Goal: Task Accomplishment & Management: Complete application form

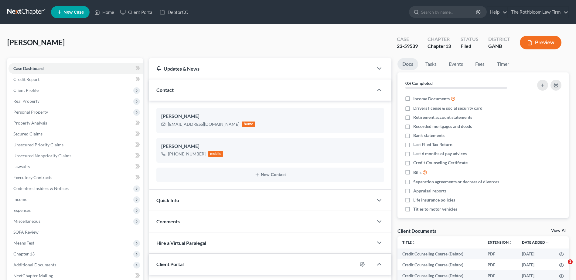
select select "0"
click at [31, 207] on span "Expenses" at bounding box center [75, 210] width 134 height 11
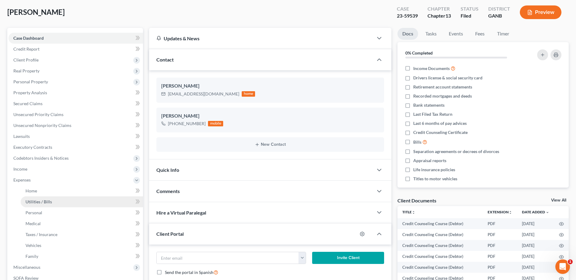
scroll to position [91, 0]
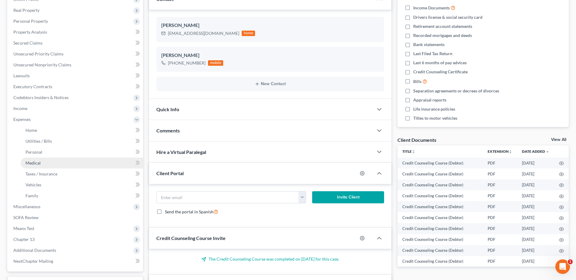
click at [39, 163] on span "Medical" at bounding box center [32, 163] width 15 height 5
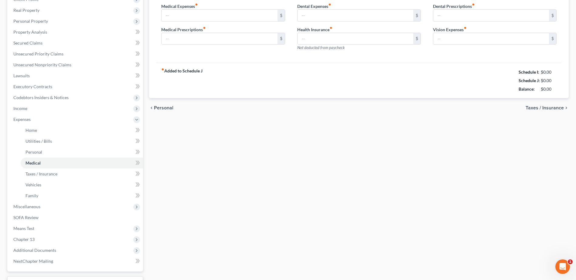
type input "100.00"
type input "0.00"
type input "1,131.00"
type input "0.00"
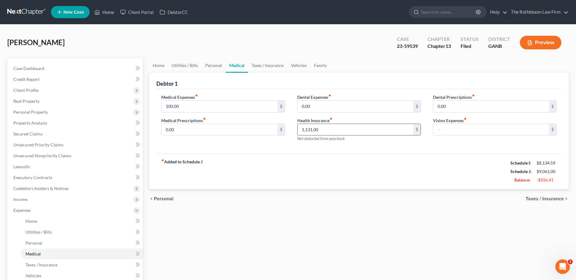
click at [330, 132] on input "1,131.00" at bounding box center [355, 130] width 116 height 12
click at [401, 241] on div "Home Utilities / Bills Personal Medical Taxes / Insurance Vehicles Family Debto…" at bounding box center [359, 228] width 426 height 340
click at [23, 199] on span "Income" at bounding box center [20, 199] width 14 height 5
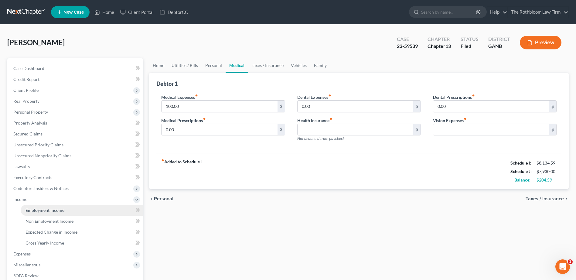
click at [53, 214] on link "Employment Income" at bounding box center [82, 210] width 122 height 11
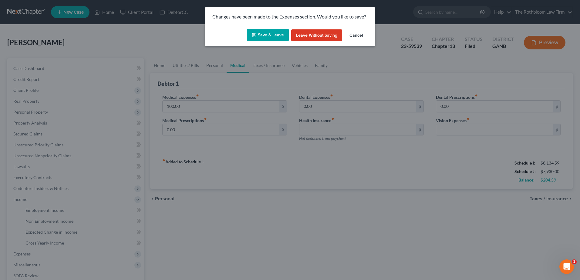
click at [270, 35] on button "Save & Leave" at bounding box center [268, 35] width 42 height 13
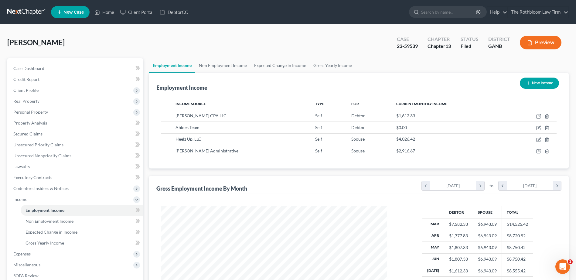
scroll to position [113, 237]
click at [547, 128] on line "button" at bounding box center [547, 128] width 0 height 1
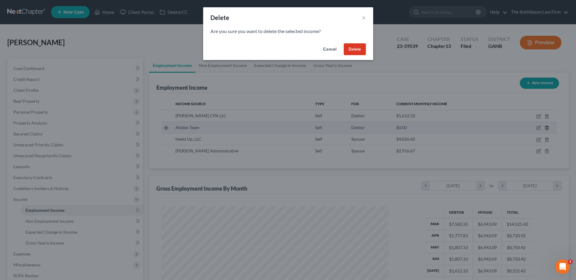
scroll to position [114, 240]
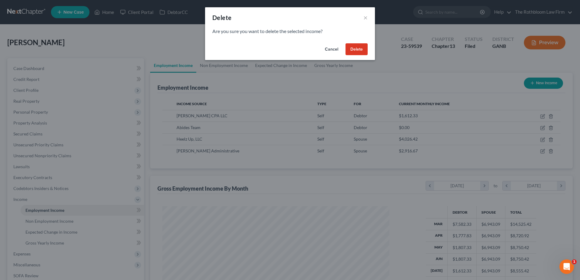
click at [363, 49] on button "Delete" at bounding box center [357, 49] width 22 height 12
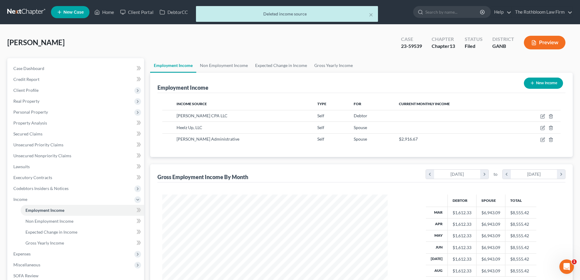
scroll to position [303425, 303300]
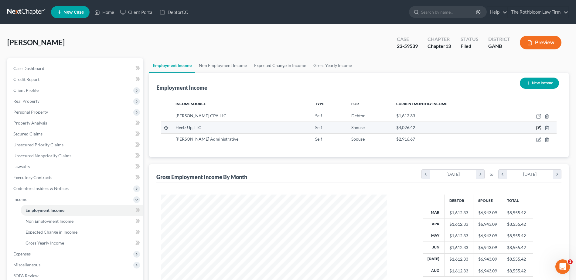
click at [539, 128] on icon "button" at bounding box center [538, 128] width 5 height 5
select select "1"
select select "0"
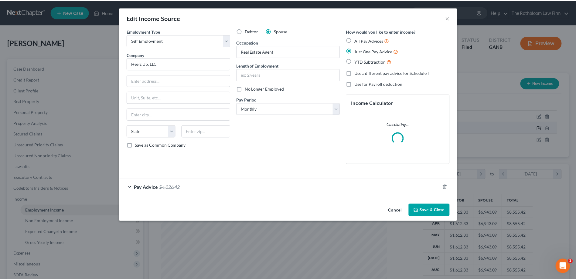
scroll to position [114, 240]
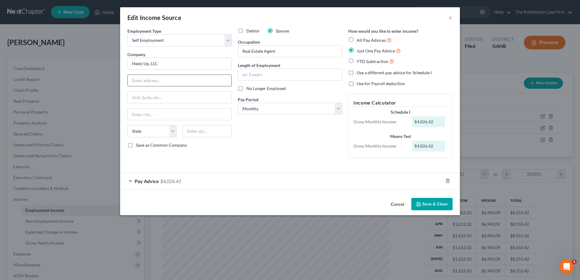
click at [145, 82] on input "text" at bounding box center [180, 81] width 104 height 12
type input "[STREET_ADDRESS]"
click at [203, 130] on input "text" at bounding box center [207, 131] width 49 height 12
type input "30076"
type input "Roswell"
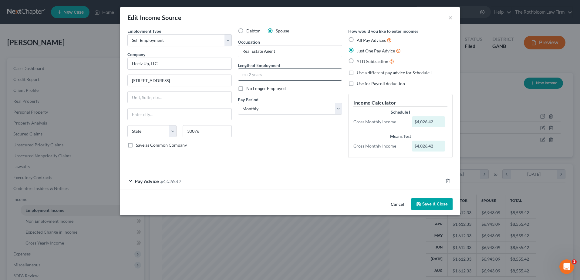
select select "10"
click at [249, 78] on input "text" at bounding box center [290, 75] width 104 height 12
type input "10 months"
click at [433, 203] on button "Save & Close" at bounding box center [432, 204] width 41 height 13
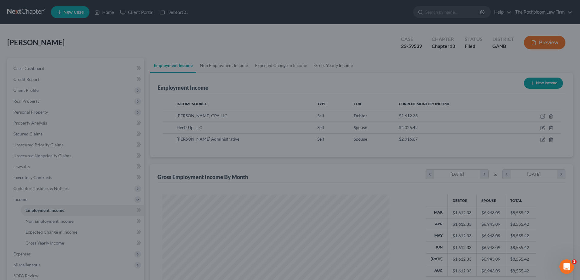
scroll to position [303425, 303300]
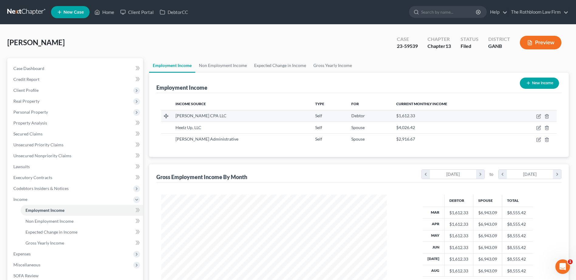
click at [204, 116] on span "[PERSON_NAME] CPA LLC" at bounding box center [200, 115] width 51 height 5
click at [539, 114] on icon "button" at bounding box center [538, 116] width 5 height 5
select select "1"
select select "10"
select select "0"
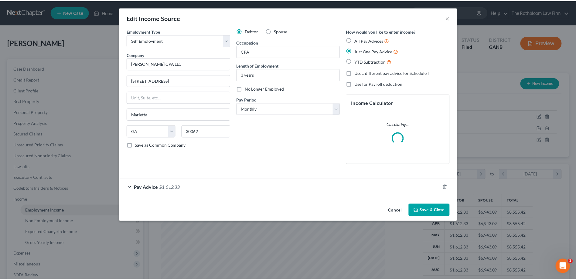
scroll to position [114, 240]
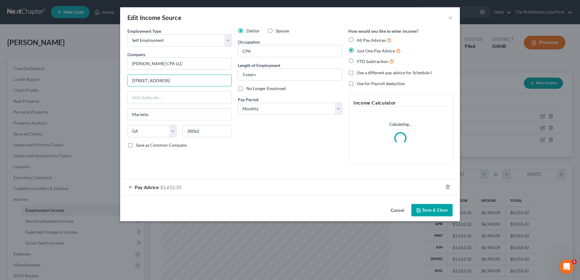
drag, startPoint x: 182, startPoint y: 80, endPoint x: 44, endPoint y: 78, distance: 138.4
click at [44, 78] on div "Edit Income Source × Employment Type * Select Full or [DEMOGRAPHIC_DATA] Employ…" at bounding box center [290, 140] width 580 height 280
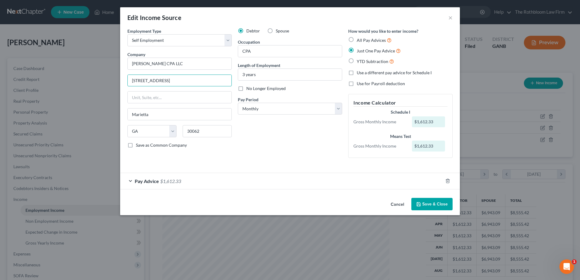
type input "[STREET_ADDRESS]"
type input "30076"
type input "Roswell"
click at [440, 204] on button "Save & Close" at bounding box center [432, 204] width 41 height 13
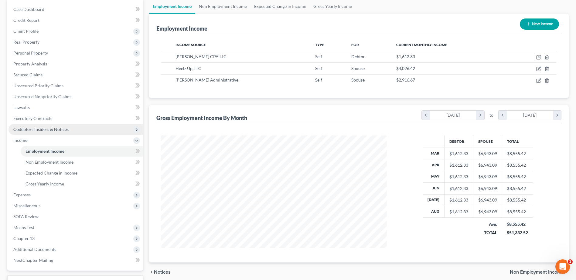
scroll to position [108, 0]
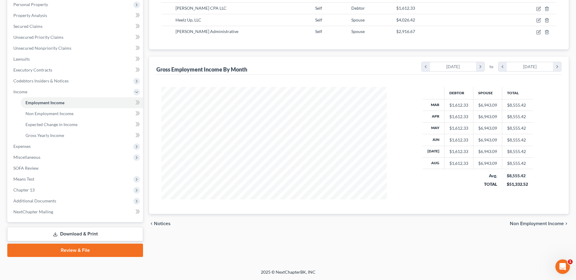
click at [86, 243] on div "Case Dashboard Payments Invoices Payments Payments Credit Report Client Profile" at bounding box center [75, 104] width 142 height 307
click at [70, 233] on link "Download & Print" at bounding box center [75, 234] width 136 height 14
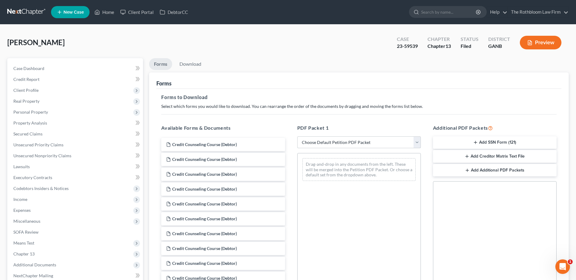
click at [313, 142] on select "Choose Default Petition PDF Packet Complete Bankruptcy Petition (all forms and …" at bounding box center [359, 143] width 124 height 12
select select "2"
click at [297, 137] on select "Choose Default Petition PDF Packet Complete Bankruptcy Petition (all forms and …" at bounding box center [359, 143] width 124 height 12
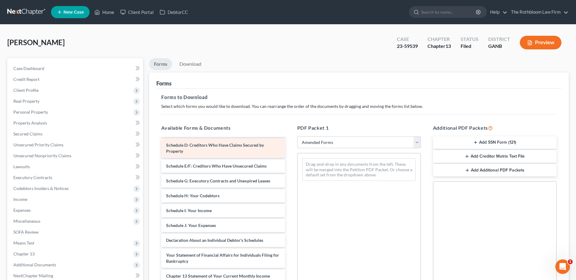
scroll to position [61, 0]
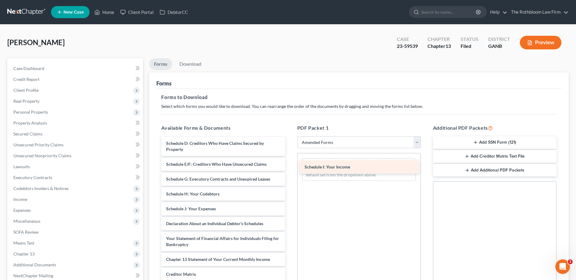
drag, startPoint x: 204, startPoint y: 209, endPoint x: 342, endPoint y: 167, distance: 144.6
click at [290, 167] on div "Schedule I: Your Income Voluntary Petition for Individuals Filing for Bankruptc…" at bounding box center [222, 204] width 133 height 255
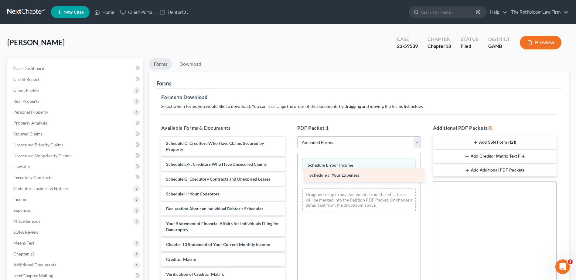
drag, startPoint x: 212, startPoint y: 208, endPoint x: 355, endPoint y: 175, distance: 147.2
click at [290, 175] on div "Schedule J: Your Expenses Voluntary Petition for Individuals Filing for Bankrup…" at bounding box center [222, 197] width 133 height 240
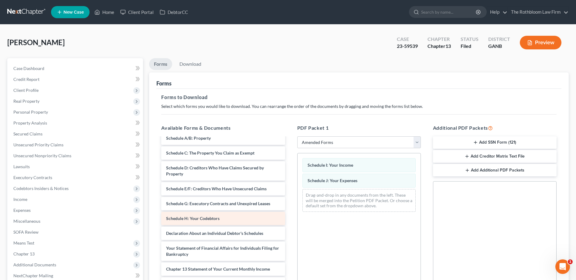
scroll to position [0, 0]
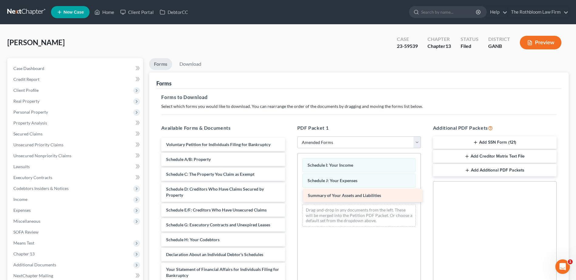
drag, startPoint x: 210, startPoint y: 156, endPoint x: 352, endPoint y: 192, distance: 146.3
click at [290, 192] on div "Summary of Your Assets and Liabilities Voluntary Petition for Individuals Filin…" at bounding box center [222, 250] width 133 height 225
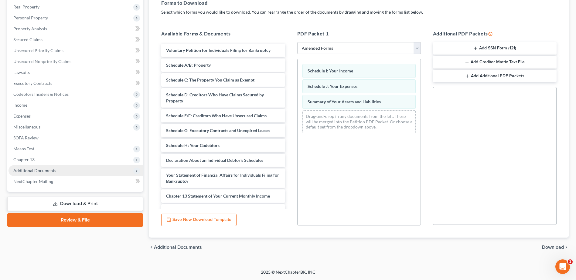
click at [37, 174] on span "Additional Documents" at bounding box center [75, 170] width 134 height 11
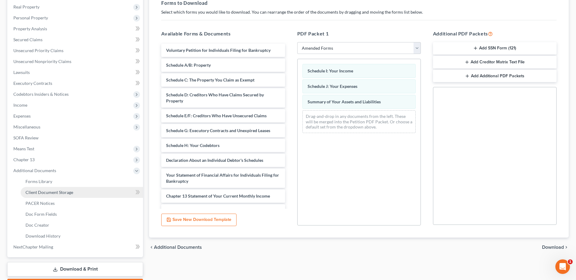
click at [50, 193] on span "Client Document Storage" at bounding box center [49, 192] width 48 height 5
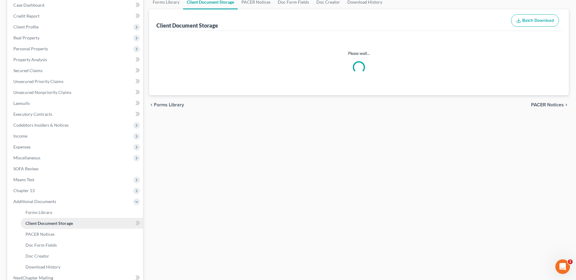
scroll to position [0, 0]
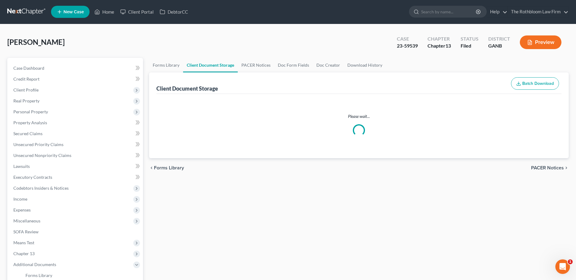
select select "5"
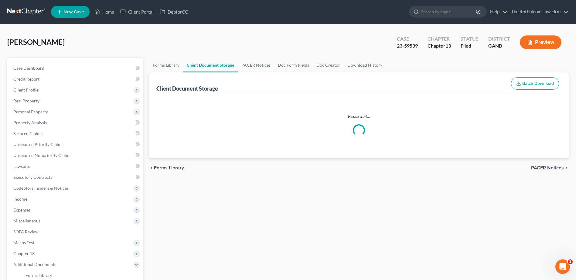
select select "5"
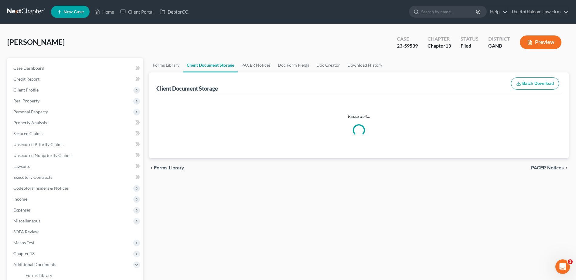
select select "5"
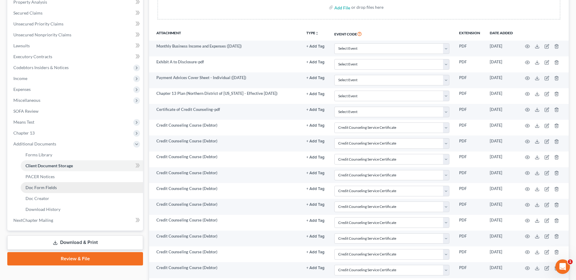
scroll to position [121, 0]
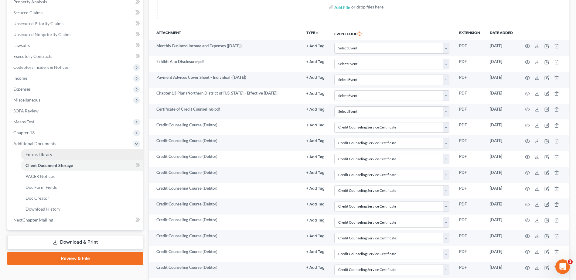
click at [35, 155] on span "Forms Library" at bounding box center [38, 154] width 27 height 5
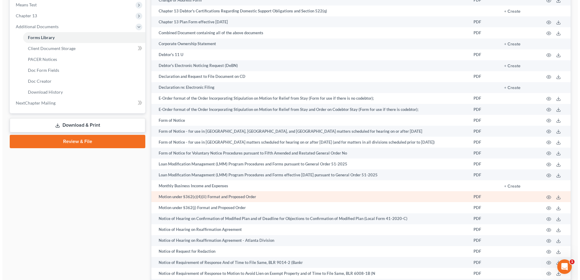
scroll to position [251, 0]
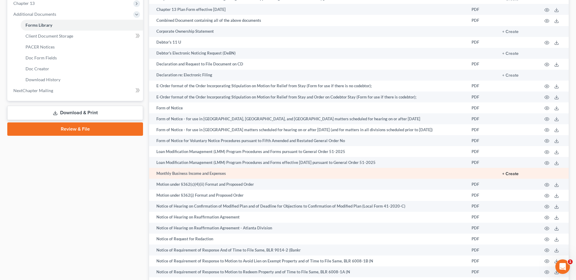
click at [511, 174] on button "+ Create" at bounding box center [510, 174] width 16 height 4
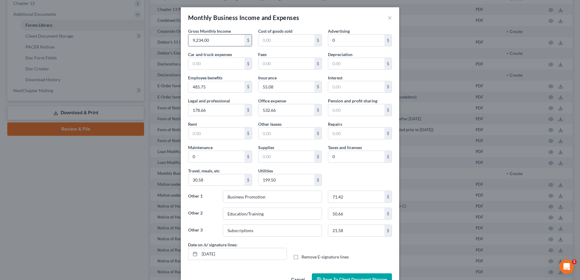
click at [215, 40] on input "9,234.00" at bounding box center [216, 41] width 56 height 12
type input "0"
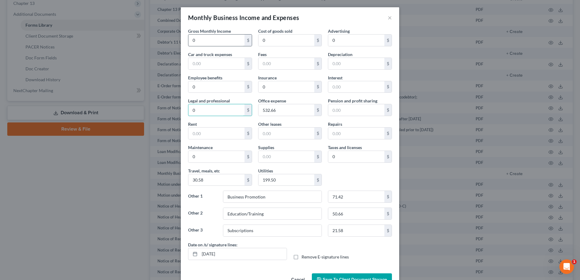
type input "0"
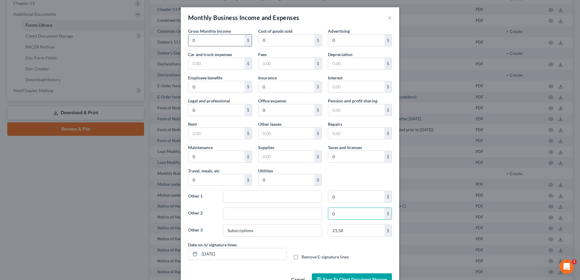
type input "0"
click at [198, 39] on input "0" at bounding box center [216, 41] width 56 height 12
click at [221, 36] on input "0" at bounding box center [216, 41] width 56 height 12
type input "7,105.75"
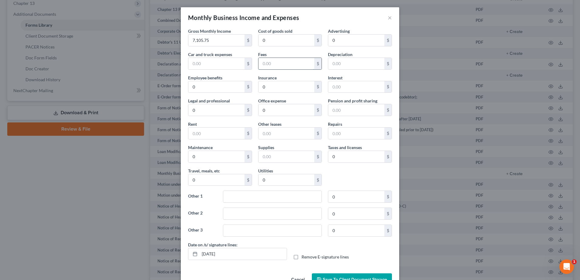
click at [276, 65] on input "text" at bounding box center [287, 64] width 56 height 12
type input "153.75"
click at [235, 202] on input "text" at bounding box center [272, 197] width 98 height 12
type input "Business Promotion"
drag, startPoint x: 334, startPoint y: 197, endPoint x: 344, endPoint y: 197, distance: 10.3
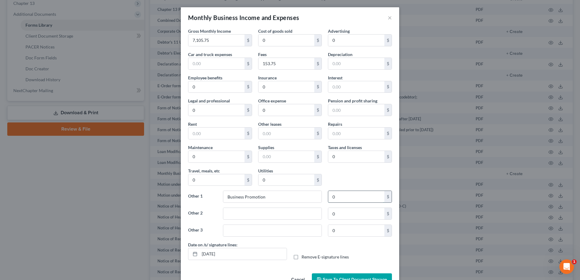
click at [334, 197] on input "0" at bounding box center [356, 197] width 56 height 12
drag, startPoint x: 335, startPoint y: 197, endPoint x: 325, endPoint y: 201, distance: 11.0
click at [325, 201] on div "0 $" at bounding box center [360, 197] width 70 height 12
type input "444.72"
click at [264, 112] on input "0" at bounding box center [287, 110] width 56 height 12
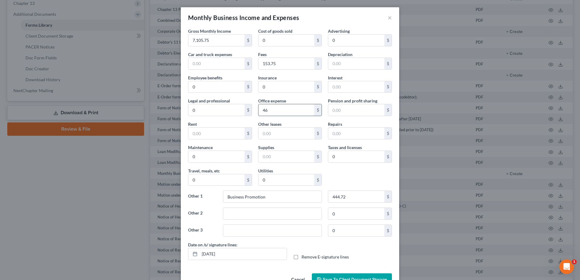
type input "46"
click at [243, 212] on input "text" at bounding box center [272, 214] width 98 height 12
type input "Education/Training"
type input "205.63"
drag, startPoint x: 193, startPoint y: 90, endPoint x: 199, endPoint y: 91, distance: 6.0
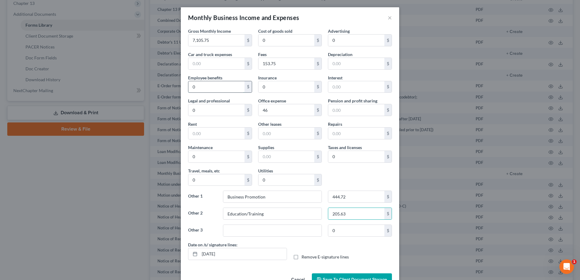
click at [193, 90] on input "0" at bounding box center [216, 87] width 56 height 12
type input "19.88"
click at [347, 156] on input "0" at bounding box center [356, 157] width 56 height 12
type input "6.88"
click at [202, 178] on input "0" at bounding box center [216, 181] width 56 height 12
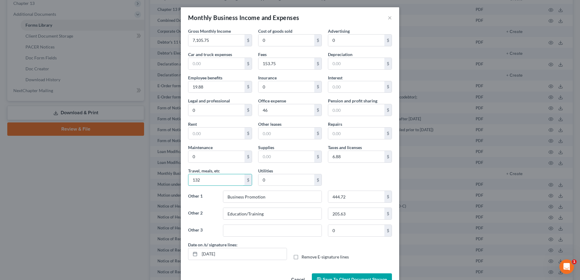
type input "132"
click at [273, 112] on input "46" at bounding box center [287, 110] width 56 height 12
type input "748.13"
click at [274, 156] on input "text" at bounding box center [287, 157] width 56 height 12
type input "202.38"
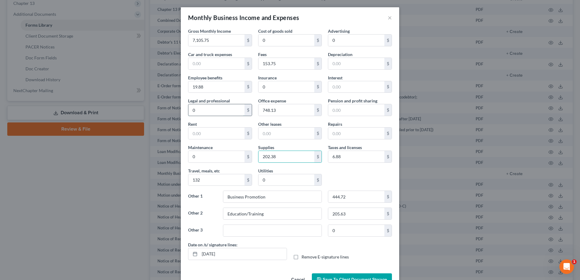
click at [202, 108] on input "0" at bounding box center [216, 110] width 56 height 12
type input "501.25"
click at [203, 180] on input "132" at bounding box center [216, 181] width 56 height 12
type input "323.03"
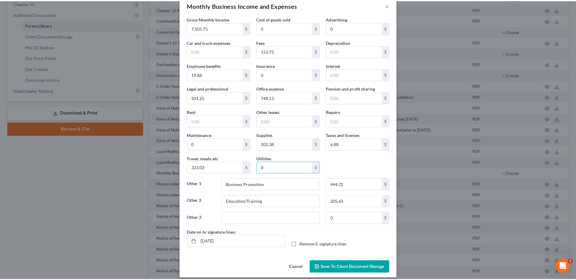
scroll to position [18, 0]
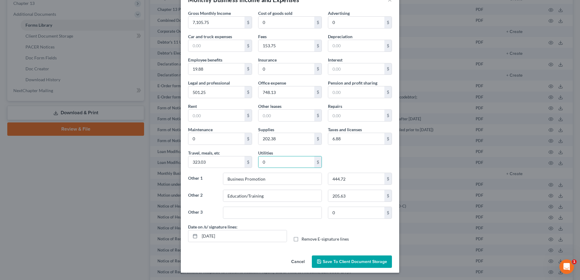
click at [338, 262] on span "Save to Client Document Storage" at bounding box center [355, 262] width 64 height 5
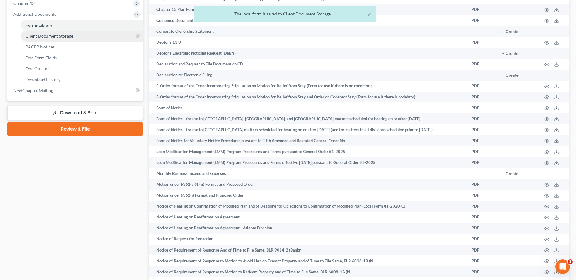
click at [53, 35] on span "Client Document Storage" at bounding box center [49, 35] width 48 height 5
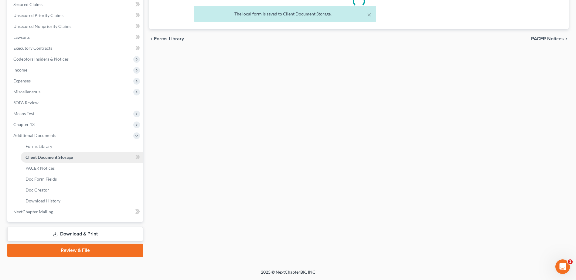
scroll to position [130, 0]
select select "5"
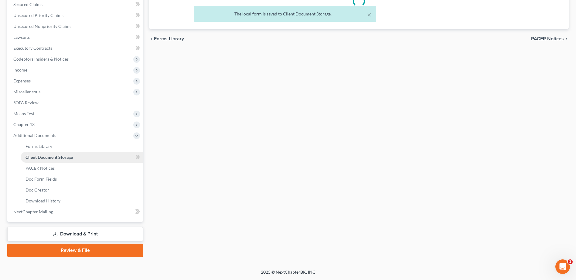
select select "5"
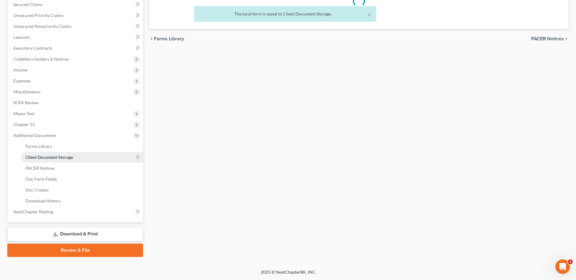
select select "5"
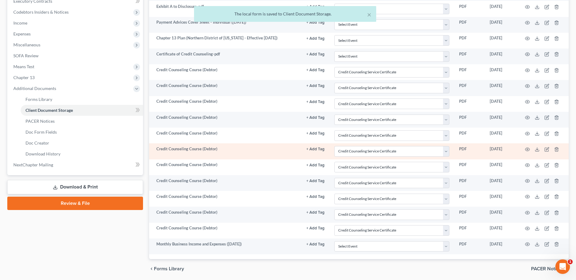
scroll to position [198, 0]
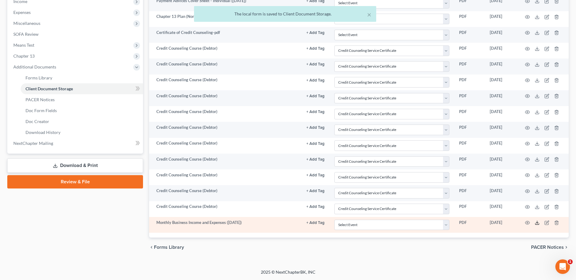
click at [538, 222] on icon at bounding box center [537, 223] width 5 height 5
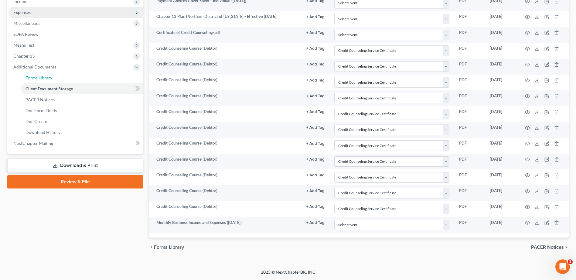
drag, startPoint x: 41, startPoint y: 78, endPoint x: 59, endPoint y: 78, distance: 17.9
click at [41, 78] on span "Forms Library" at bounding box center [38, 77] width 27 height 5
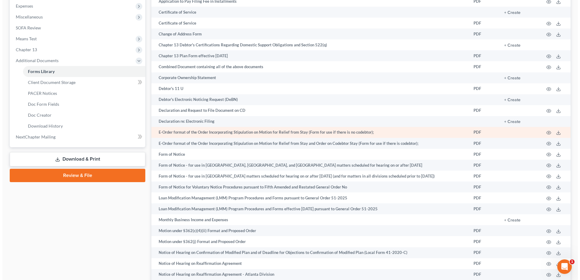
scroll to position [243, 0]
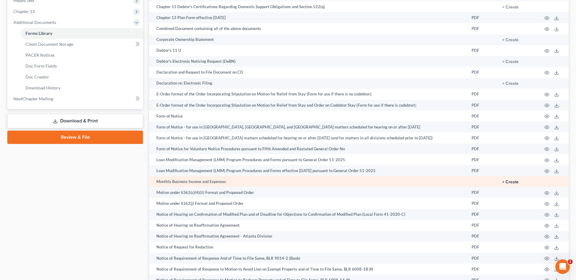
click at [509, 180] on button "+ Create" at bounding box center [510, 182] width 16 height 4
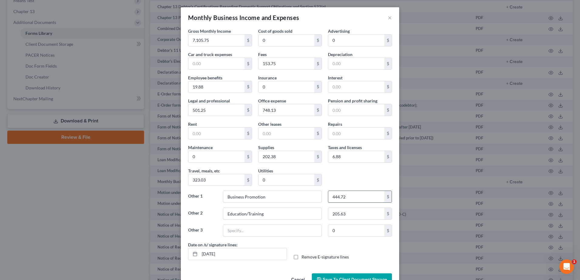
click at [356, 199] on input "444.72" at bounding box center [356, 197] width 56 height 12
type input "425.50"
click at [357, 156] on input "6.88" at bounding box center [356, 157] width 56 height 12
click at [341, 155] on input "9.35" at bounding box center [356, 157] width 56 height 12
type input "9.35"
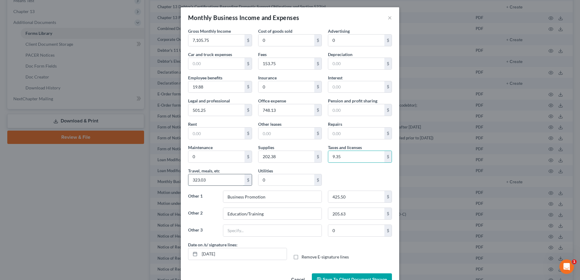
click at [211, 179] on input "323.03" at bounding box center [216, 181] width 56 height 12
type input "260.37"
type input "56,178"
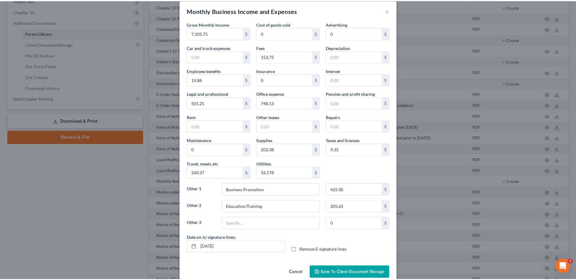
scroll to position [18, 0]
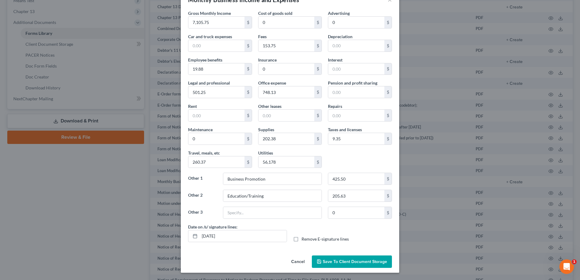
click at [354, 263] on span "Save to Client Document Storage" at bounding box center [355, 262] width 64 height 5
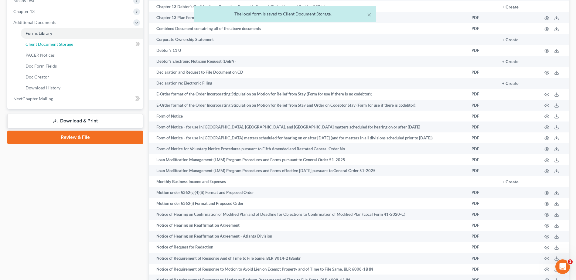
drag, startPoint x: 47, startPoint y: 46, endPoint x: 277, endPoint y: 107, distance: 237.4
click at [47, 46] on span "Client Document Storage" at bounding box center [49, 44] width 48 height 5
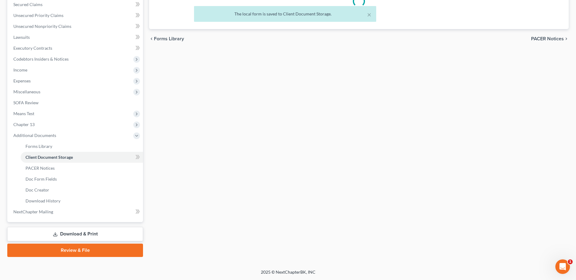
select select "5"
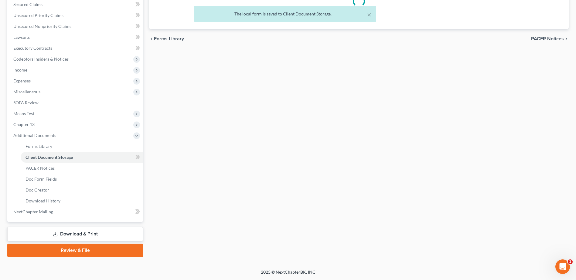
select select "5"
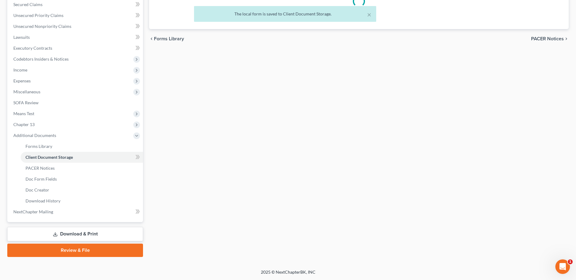
select select "5"
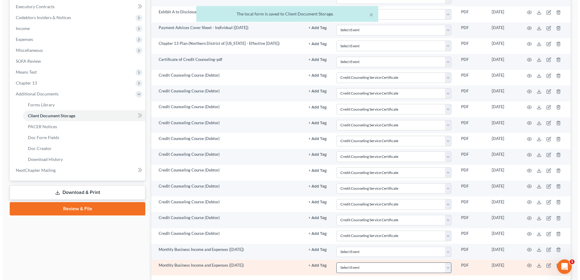
scroll to position [214, 0]
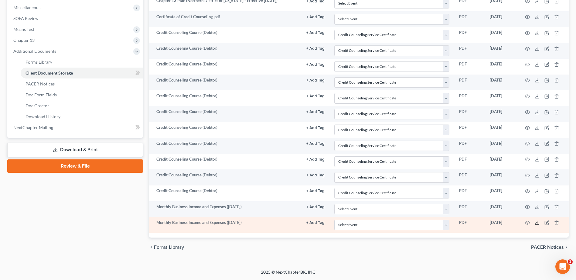
click at [538, 223] on icon at bounding box center [537, 223] width 5 height 5
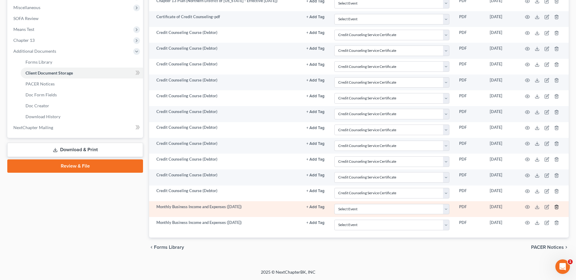
click at [556, 209] on icon "button" at bounding box center [556, 207] width 5 height 5
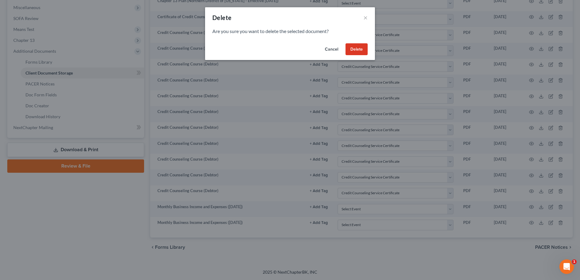
click at [354, 46] on button "Delete" at bounding box center [357, 49] width 22 height 12
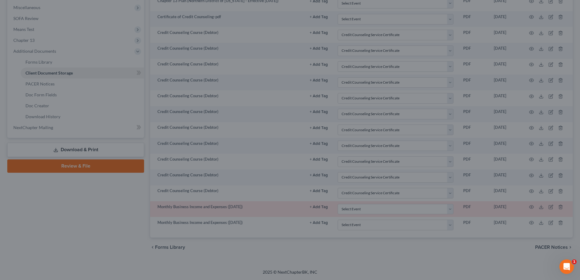
scroll to position [198, 0]
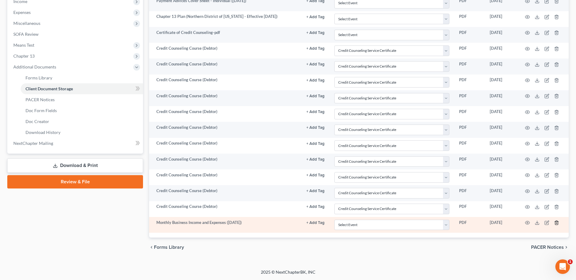
click at [555, 223] on icon "button" at bounding box center [556, 223] width 3 height 4
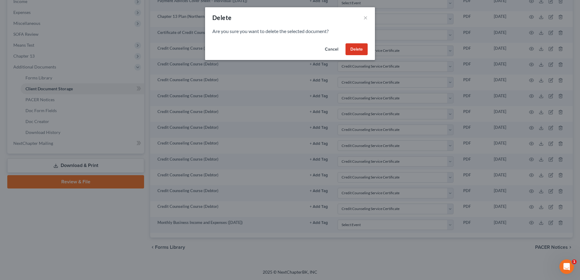
click at [359, 47] on button "Delete" at bounding box center [357, 49] width 22 height 12
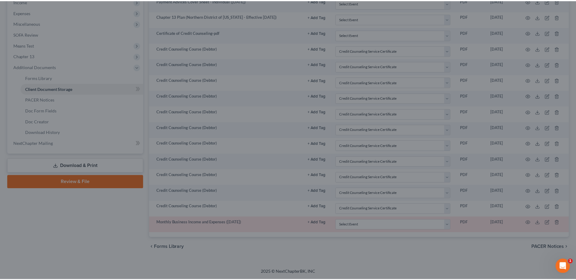
scroll to position [182, 0]
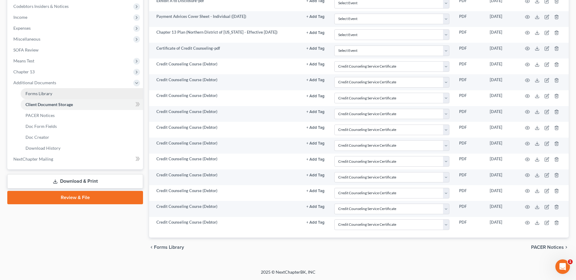
click at [46, 95] on span "Forms Library" at bounding box center [38, 93] width 27 height 5
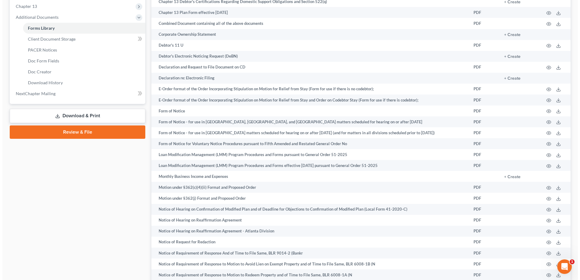
scroll to position [251, 0]
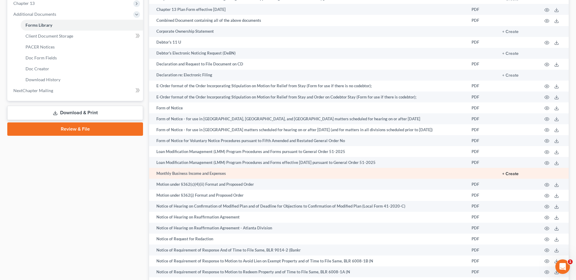
click at [512, 173] on button "+ Create" at bounding box center [510, 174] width 16 height 4
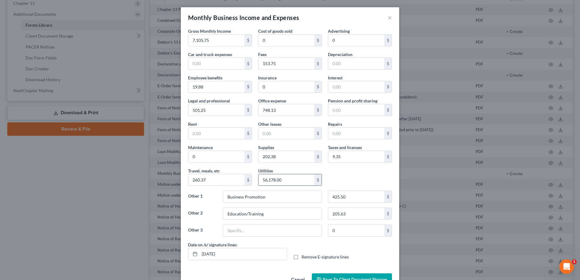
click at [287, 181] on input "56,178.00" at bounding box center [287, 181] width 56 height 12
click at [285, 178] on input "56,178.00" at bounding box center [287, 181] width 56 height 12
type input "5"
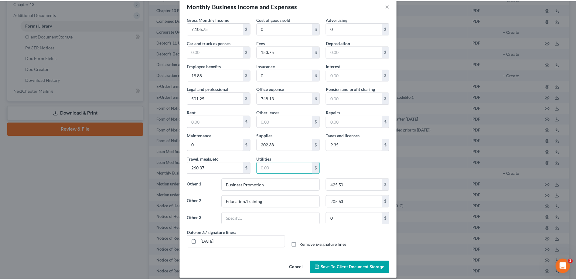
scroll to position [18, 0]
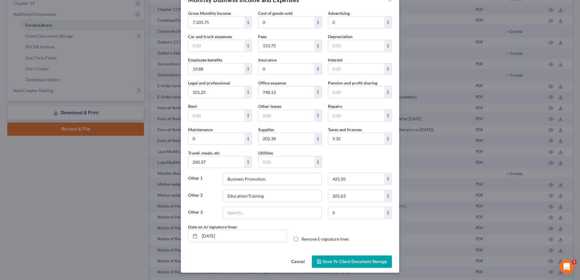
click at [355, 260] on span "Save to Client Document Storage" at bounding box center [355, 262] width 64 height 5
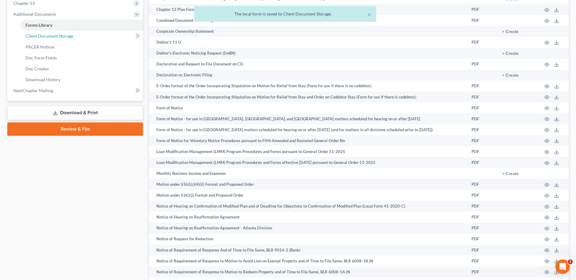
drag, startPoint x: 45, startPoint y: 40, endPoint x: 101, endPoint y: 57, distance: 58.8
click at [45, 40] on link "Client Document Storage" at bounding box center [82, 36] width 122 height 11
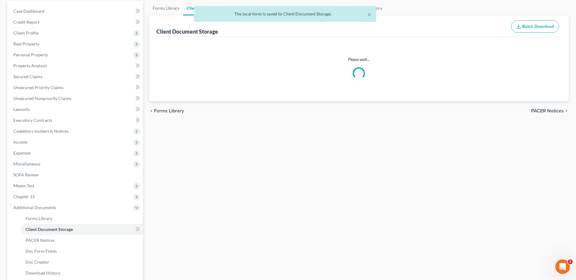
select select "5"
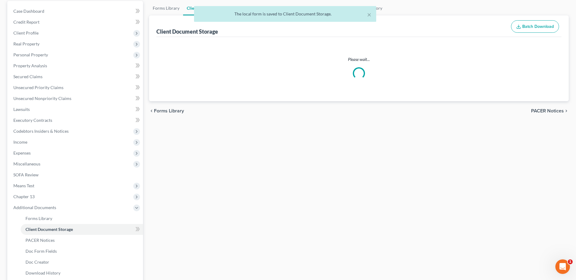
select select "5"
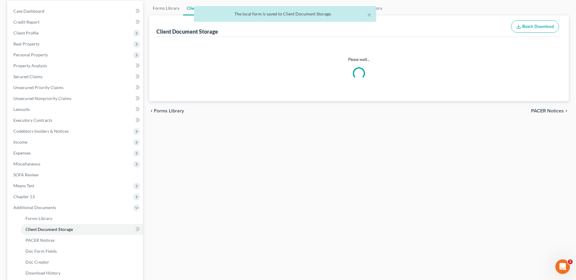
select select "5"
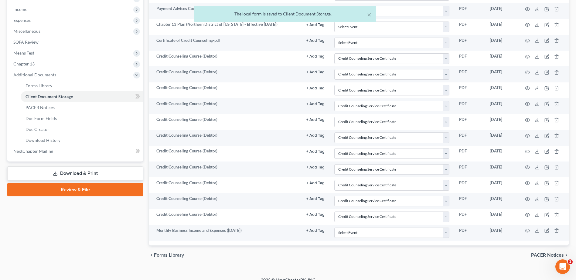
scroll to position [198, 0]
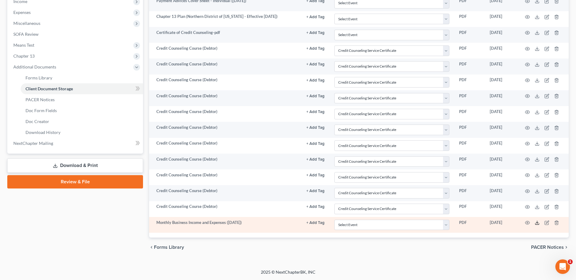
click at [537, 223] on polyline at bounding box center [537, 223] width 2 height 1
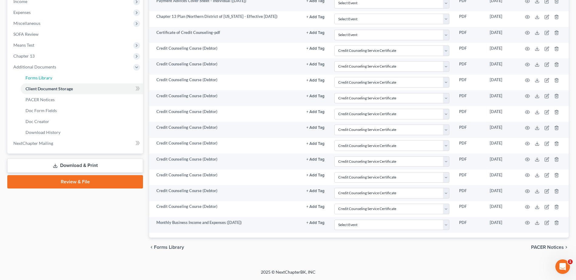
drag, startPoint x: 44, startPoint y: 77, endPoint x: 356, endPoint y: 168, distance: 324.6
click at [44, 77] on span "Forms Library" at bounding box center [38, 77] width 27 height 5
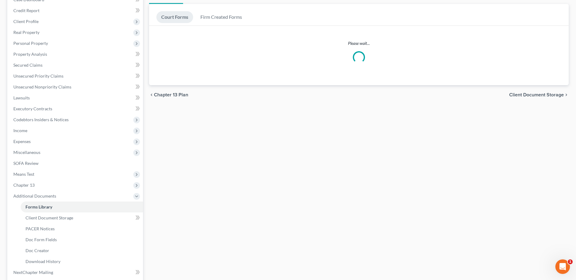
scroll to position [130, 0]
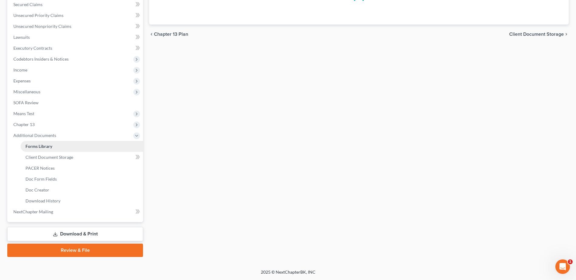
click at [29, 148] on span "Forms Library" at bounding box center [38, 146] width 27 height 5
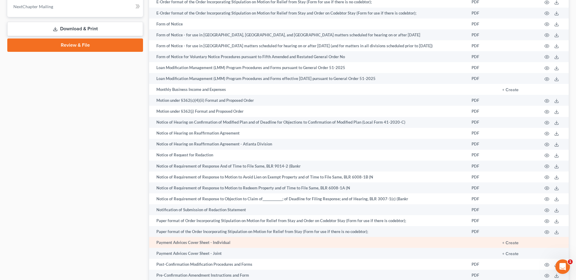
scroll to position [334, 0]
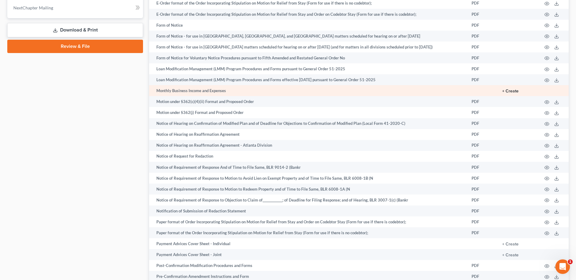
click at [512, 92] on button "+ Create" at bounding box center [510, 91] width 16 height 4
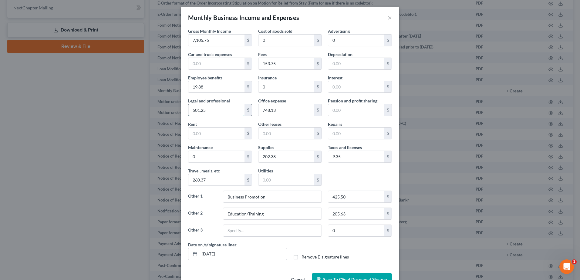
click at [212, 110] on input "501.25" at bounding box center [216, 110] width 56 height 12
type input "508.12"
click at [352, 275] on button "Save to Client Document Storage" at bounding box center [352, 280] width 80 height 13
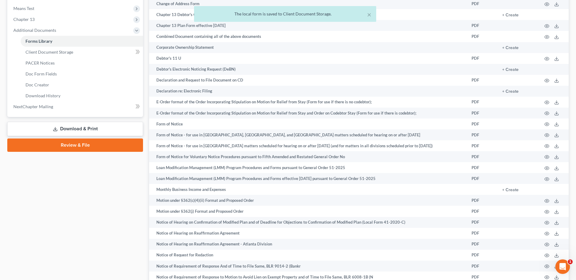
scroll to position [182, 0]
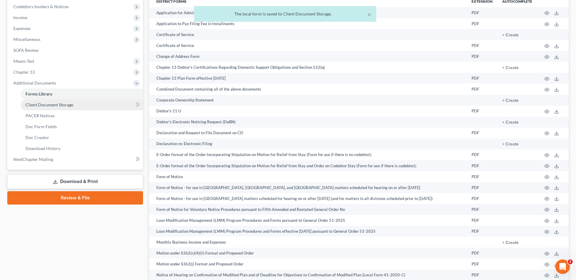
click at [43, 105] on span "Client Document Storage" at bounding box center [49, 104] width 48 height 5
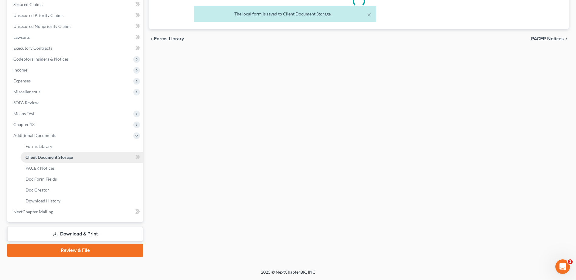
scroll to position [130, 0]
select select "5"
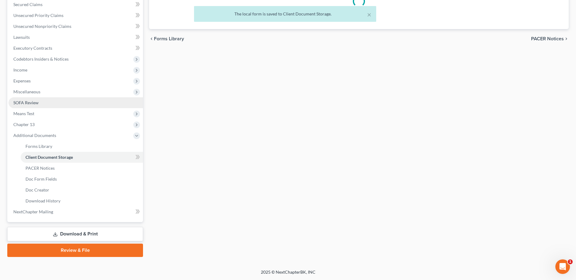
select select "5"
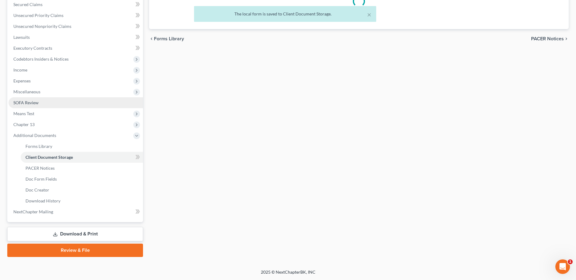
select select "5"
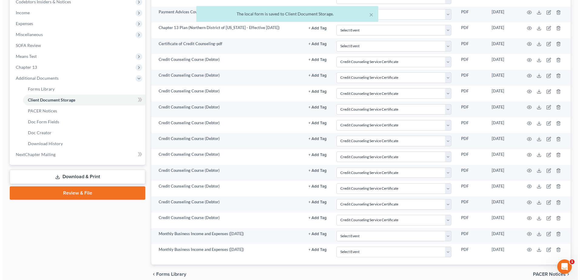
scroll to position [214, 0]
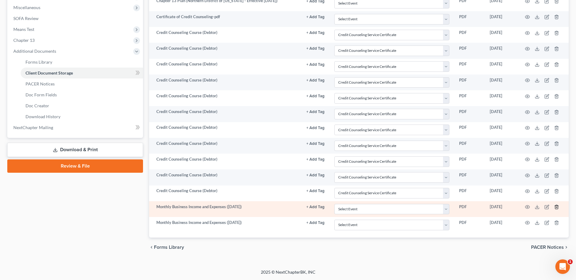
click at [556, 207] on icon "button" at bounding box center [556, 207] width 5 height 5
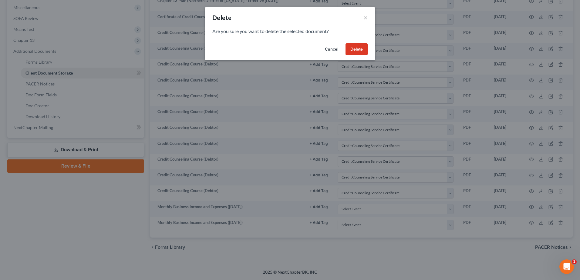
click at [355, 49] on button "Delete" at bounding box center [357, 49] width 22 height 12
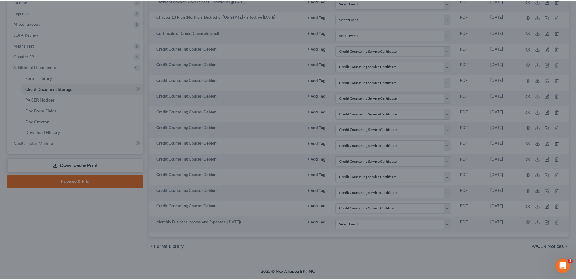
scroll to position [198, 0]
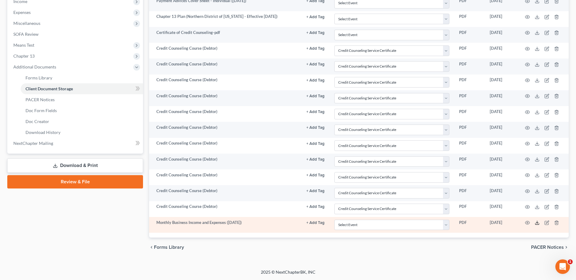
click at [537, 225] on icon at bounding box center [537, 224] width 4 height 1
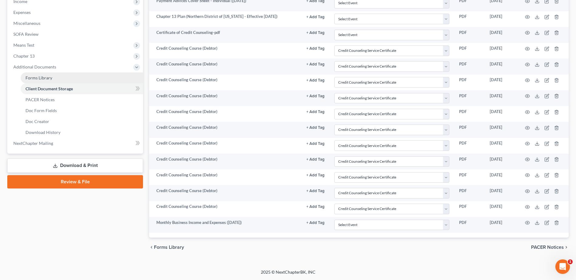
click at [25, 83] on link "Forms Library" at bounding box center [82, 78] width 122 height 11
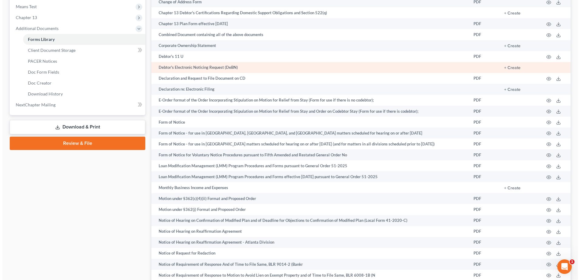
scroll to position [243, 0]
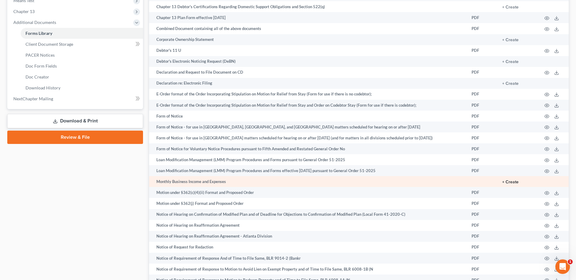
click at [512, 182] on button "+ Create" at bounding box center [510, 182] width 16 height 4
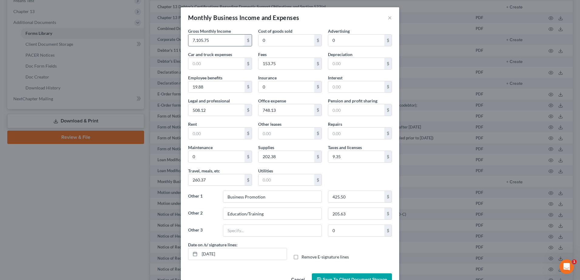
click at [213, 39] on input "7,105.75" at bounding box center [216, 41] width 56 height 12
type input "0"
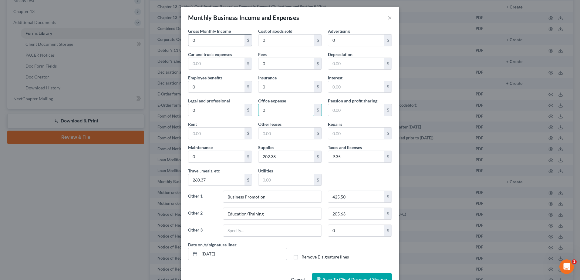
type input "0"
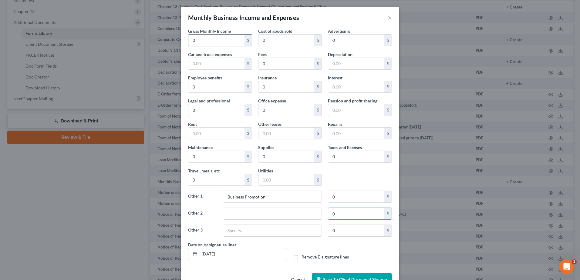
type input "0"
click at [198, 37] on input "0" at bounding box center [216, 41] width 56 height 12
type input "7,929.38"
click at [267, 63] on input "0" at bounding box center [287, 64] width 56 height 12
type input "8.25"
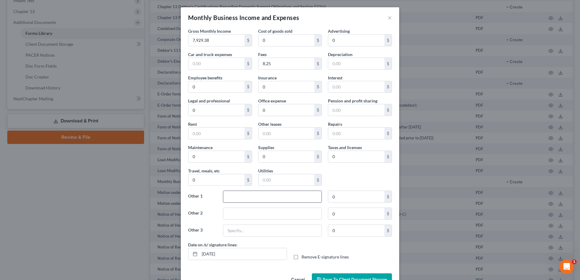
click at [242, 200] on input "text" at bounding box center [272, 197] width 98 height 12
type input "Business Promotion"
type input "12.78"
click at [236, 215] on input "text" at bounding box center [272, 214] width 98 height 12
type input "Computer/Software"
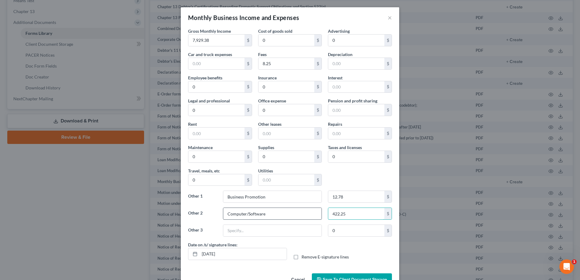
type input "422.25"
click at [196, 87] on input "0" at bounding box center [216, 87] width 56 height 12
type input "755"
click at [273, 86] on input "0" at bounding box center [287, 87] width 56 height 12
drag, startPoint x: 270, startPoint y: 85, endPoint x: 259, endPoint y: 88, distance: 11.3
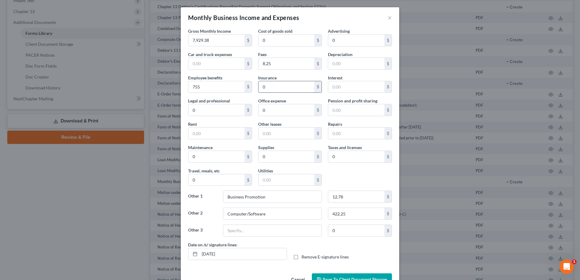
click at [259, 88] on input "0" at bounding box center [287, 87] width 56 height 12
type input "107.50"
click at [342, 154] on input "0" at bounding box center [356, 157] width 56 height 12
type input "41.88"
click at [193, 181] on input "0" at bounding box center [216, 181] width 56 height 12
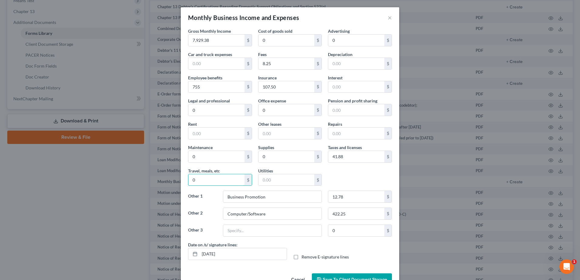
drag, startPoint x: 195, startPoint y: 181, endPoint x: 179, endPoint y: 184, distance: 15.5
click at [181, 184] on div "Gross Monthly Income 7,929.38 $ Cost of goods sold 0 $ Advertising 0 $ Car and …" at bounding box center [290, 149] width 219 height 243
type input "18.63"
click at [272, 110] on input "0" at bounding box center [287, 110] width 56 height 12
type input "387.75"
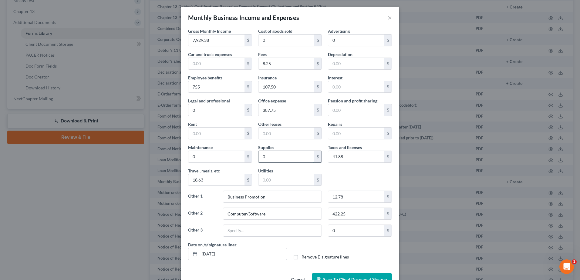
click at [269, 160] on input "0" at bounding box center [287, 157] width 56 height 12
type input "55.25"
click at [198, 110] on input "0" at bounding box center [216, 110] width 56 height 12
type input "52.50"
click at [235, 231] on input "text" at bounding box center [272, 231] width 98 height 12
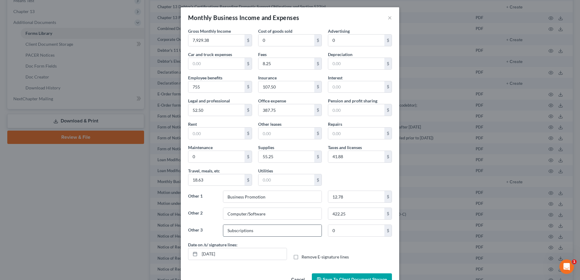
type input "Subscriptions"
type input "97.38"
click at [277, 180] on input "text" at bounding box center [287, 181] width 56 height 12
type input "177"
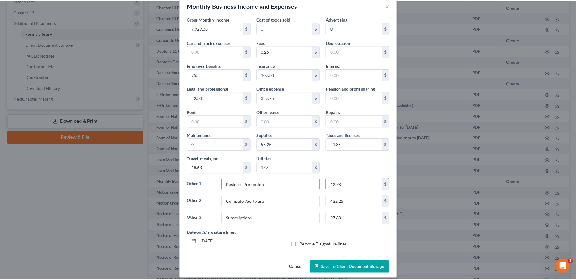
scroll to position [18, 0]
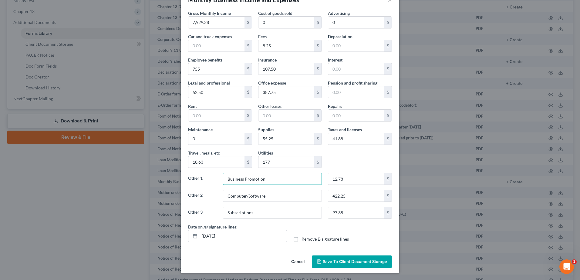
click at [341, 264] on span "Save to Client Document Storage" at bounding box center [355, 262] width 64 height 5
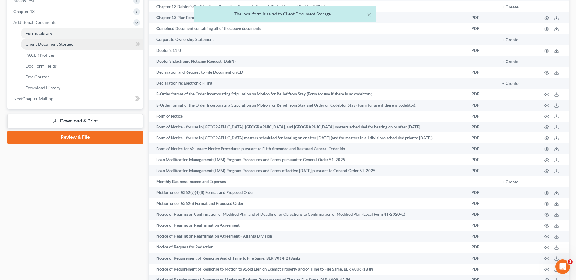
click at [32, 47] on link "Client Document Storage" at bounding box center [82, 44] width 122 height 11
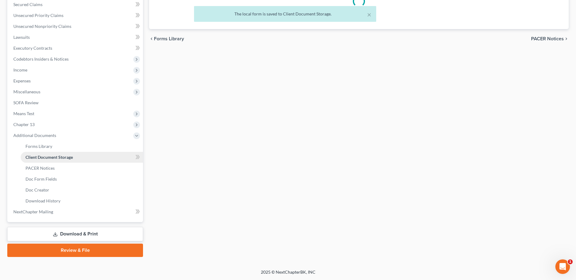
select select "5"
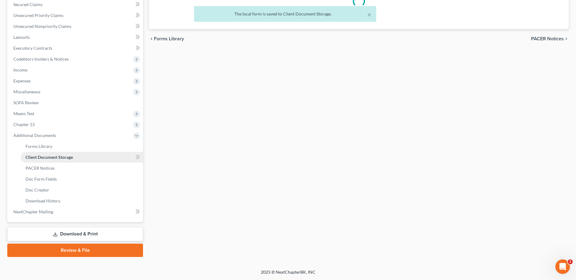
select select "5"
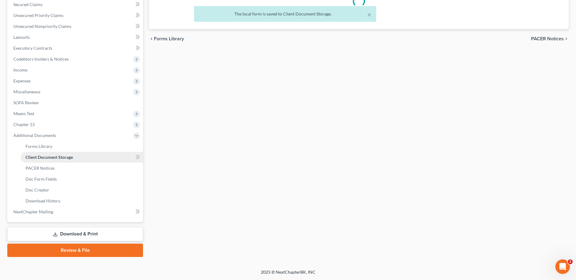
select select "5"
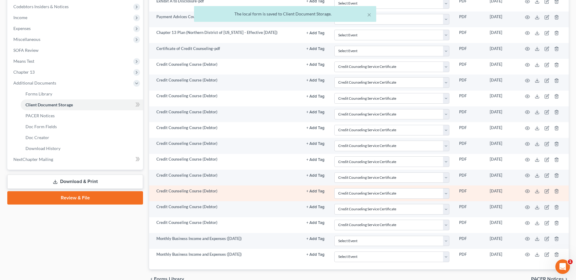
scroll to position [214, 0]
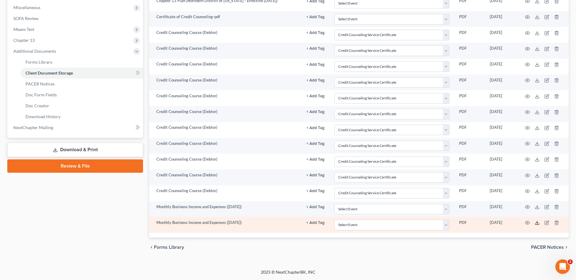
click at [538, 223] on polyline at bounding box center [537, 223] width 2 height 1
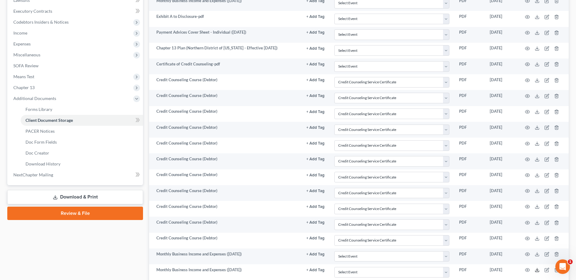
scroll to position [123, 0]
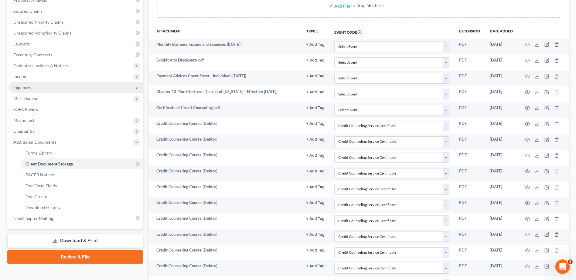
click at [29, 86] on span "Expenses" at bounding box center [21, 87] width 17 height 5
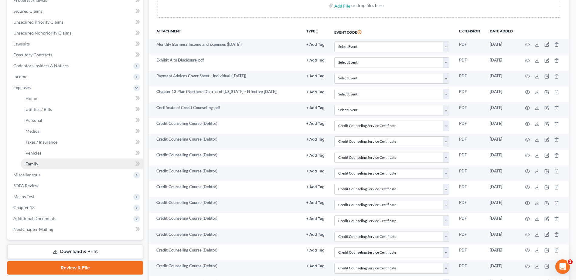
click at [37, 163] on span "Family" at bounding box center [31, 163] width 13 height 5
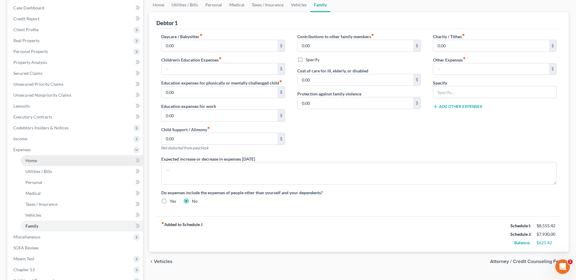
scroll to position [141, 0]
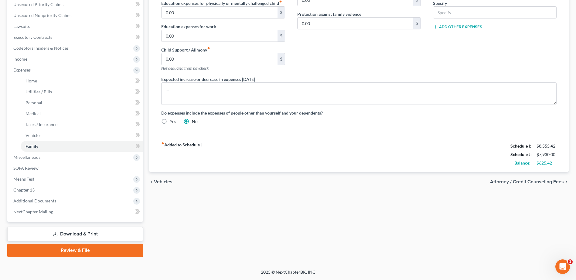
click at [86, 233] on link "Download & Print" at bounding box center [75, 234] width 136 height 14
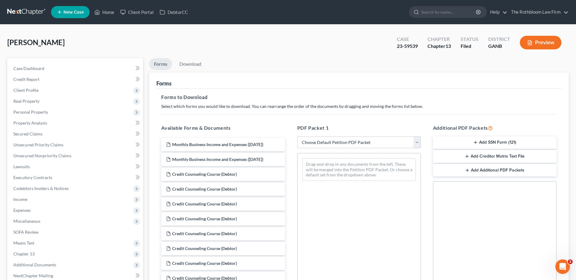
click at [314, 140] on select "Choose Default Petition PDF Packet Complete Bankruptcy Petition (all forms and …" at bounding box center [359, 143] width 124 height 12
select select "2"
click at [297, 137] on select "Choose Default Petition PDF Packet Complete Bankruptcy Petition (all forms and …" at bounding box center [359, 143] width 124 height 12
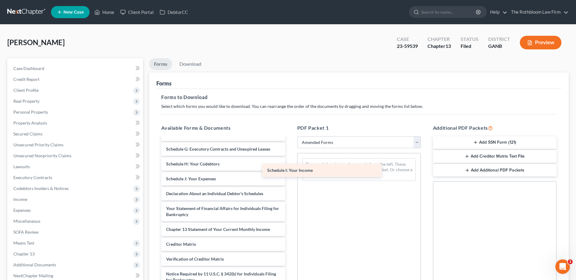
scroll to position [91, 0]
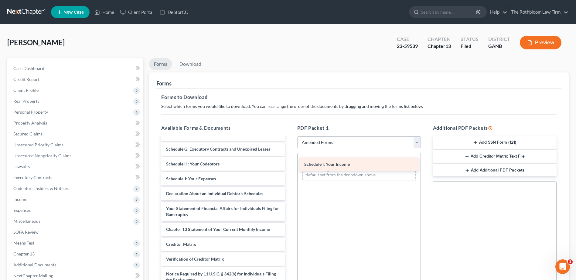
drag, startPoint x: 192, startPoint y: 181, endPoint x: 330, endPoint y: 166, distance: 138.8
click at [290, 166] on div "Schedule I: Your Income Voluntary Petition for Individuals Filing for Bankruptc…" at bounding box center [222, 174] width 133 height 255
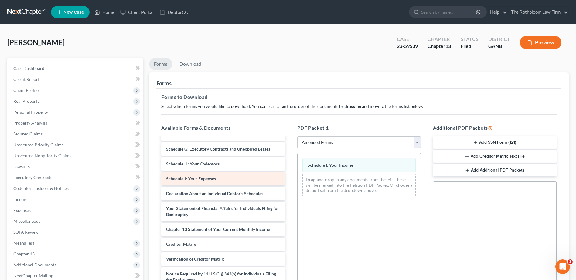
scroll to position [76, 0]
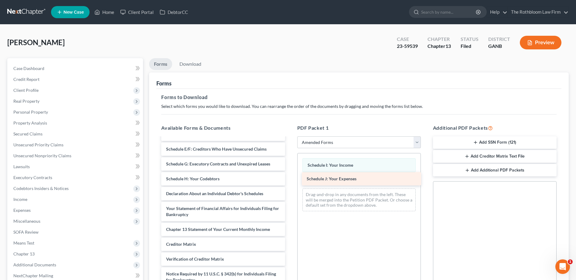
drag, startPoint x: 178, startPoint y: 179, endPoint x: 319, endPoint y: 179, distance: 140.5
click at [290, 179] on div "Schedule J: Your Expenses Voluntary Petition for Individuals Filing for Bankrup…" at bounding box center [222, 182] width 133 height 240
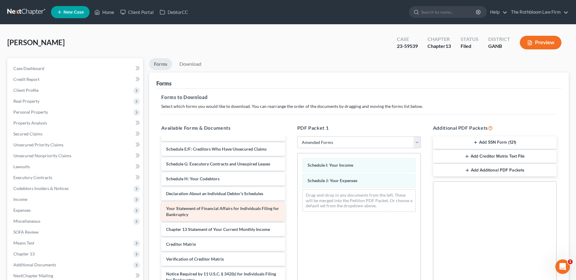
scroll to position [0, 0]
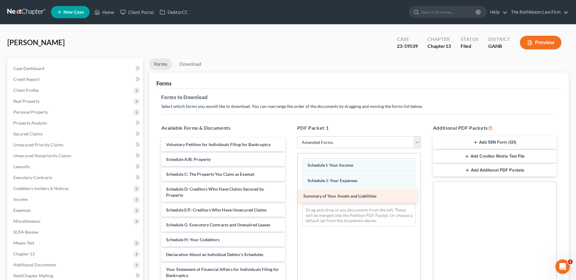
drag, startPoint x: 226, startPoint y: 157, endPoint x: 363, endPoint y: 194, distance: 142.0
click at [290, 194] on div "Summary of Your Assets and Liabilities Voluntary Petition for Individuals Filin…" at bounding box center [222, 250] width 133 height 225
click at [21, 200] on span "Income" at bounding box center [20, 199] width 14 height 5
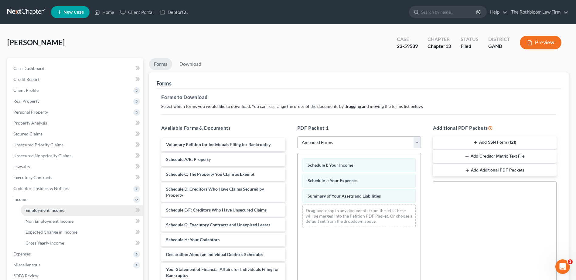
click at [44, 210] on span "Employment Income" at bounding box center [44, 210] width 39 height 5
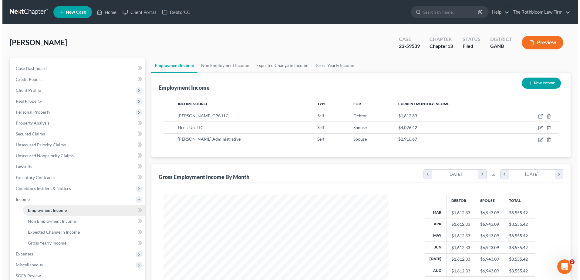
scroll to position [113, 237]
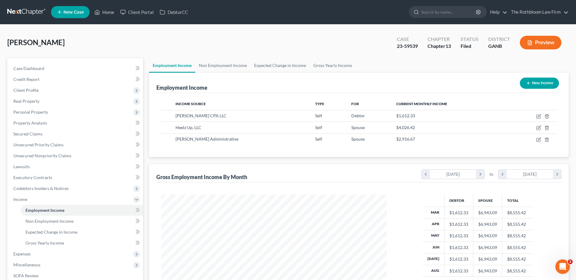
click at [538, 44] on button "Preview" at bounding box center [541, 43] width 42 height 14
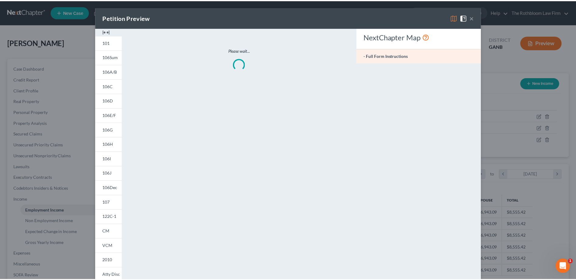
scroll to position [114, 240]
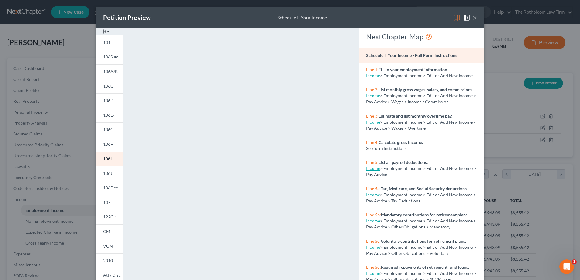
click at [474, 17] on button "×" at bounding box center [475, 17] width 4 height 7
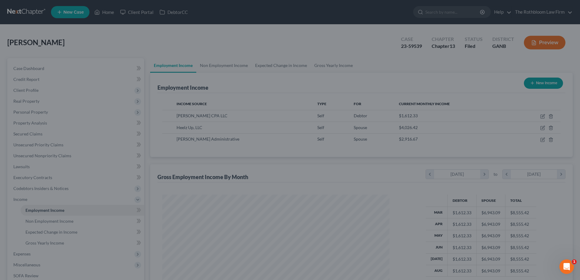
scroll to position [303425, 303300]
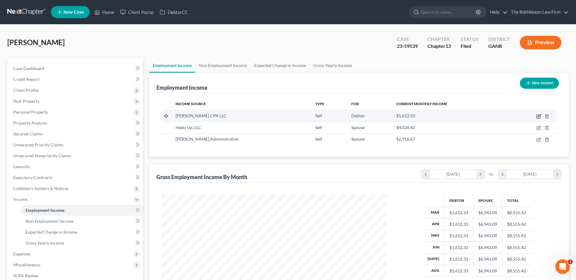
click at [537, 117] on icon "button" at bounding box center [538, 117] width 4 height 4
select select "1"
select select "10"
select select "0"
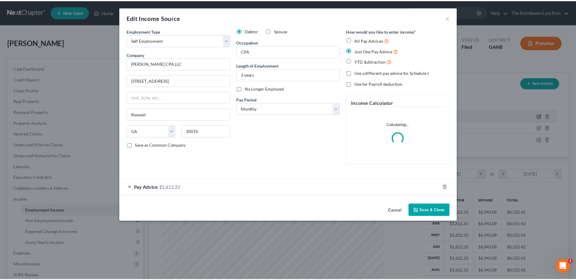
scroll to position [114, 240]
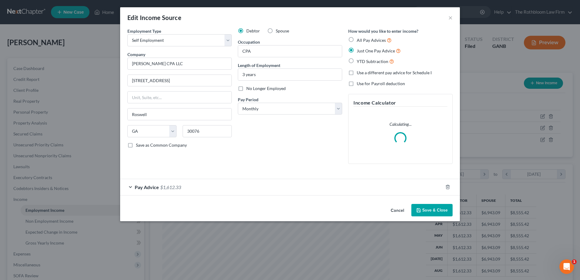
click at [158, 185] on span "Pay Advice" at bounding box center [147, 188] width 24 height 6
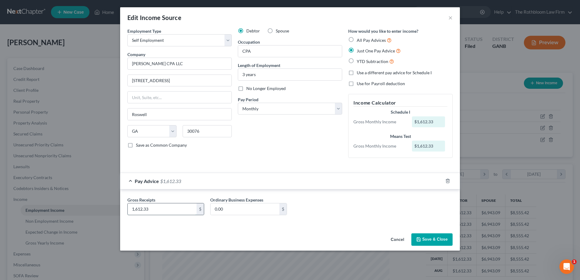
click at [153, 210] on input "1,612.33" at bounding box center [162, 210] width 69 height 12
type input "1,191"
click at [425, 238] on button "Save & Close" at bounding box center [432, 240] width 41 height 13
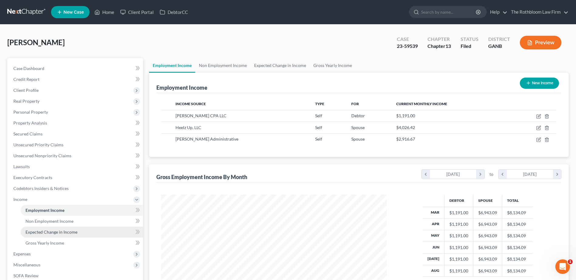
scroll to position [108, 0]
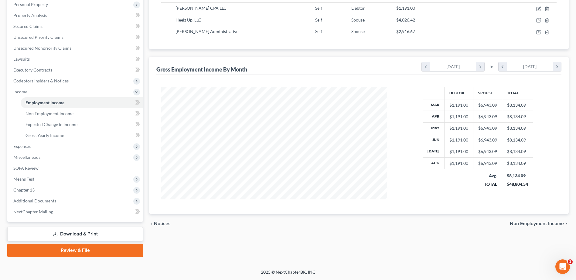
click at [72, 233] on link "Download & Print" at bounding box center [75, 234] width 136 height 14
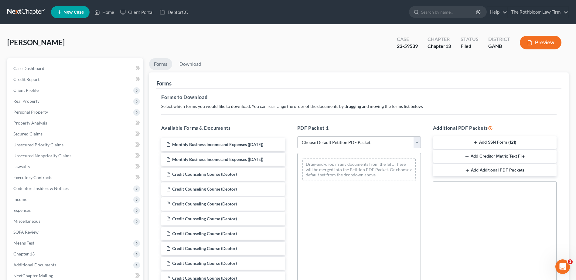
click at [325, 141] on select "Choose Default Petition PDF Packet Complete Bankruptcy Petition (all forms and …" at bounding box center [359, 143] width 124 height 12
select select "2"
click at [297, 137] on select "Choose Default Petition PDF Packet Complete Bankruptcy Petition (all forms and …" at bounding box center [359, 143] width 124 height 12
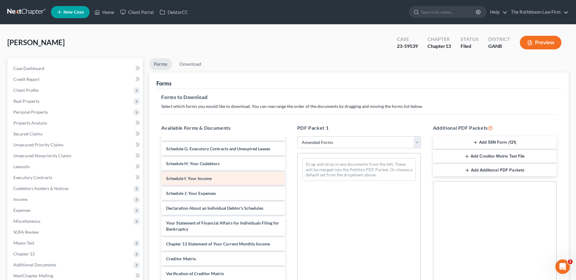
scroll to position [91, 0]
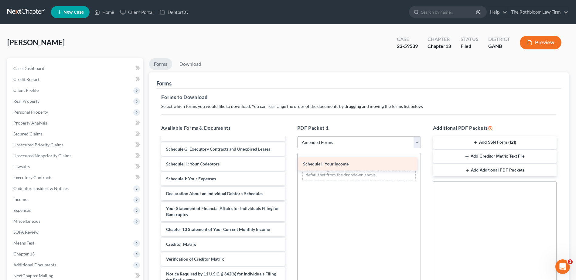
drag, startPoint x: 204, startPoint y: 180, endPoint x: 341, endPoint y: 166, distance: 137.7
click at [290, 166] on div "Schedule I: Your Income Voluntary Petition for Individuals Filing for Bankruptc…" at bounding box center [222, 174] width 133 height 255
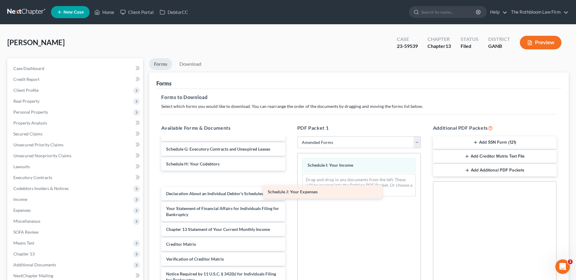
scroll to position [76, 0]
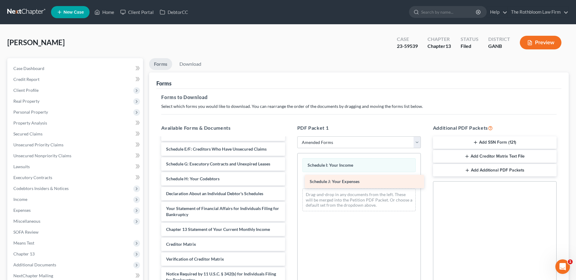
drag, startPoint x: 190, startPoint y: 178, endPoint x: 333, endPoint y: 181, distance: 143.6
click at [290, 181] on div "Schedule J: Your Expenses Voluntary Petition for Individuals Filing for Bankrup…" at bounding box center [222, 182] width 133 height 240
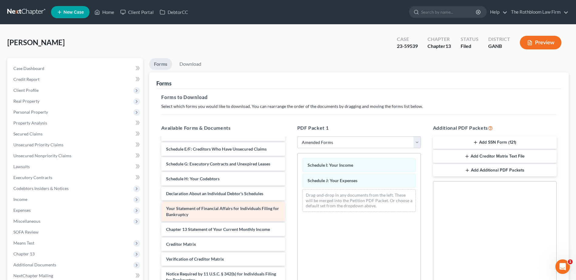
scroll to position [0, 0]
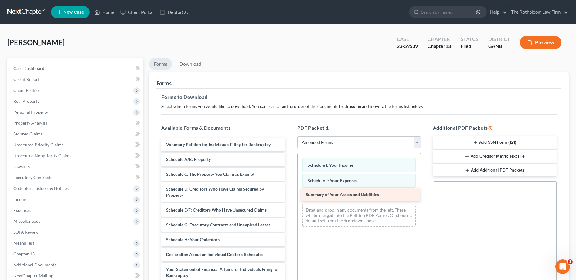
drag, startPoint x: 213, startPoint y: 161, endPoint x: 353, endPoint y: 196, distance: 144.0
click at [290, 196] on div "Summary of Your Assets and Liabilities Voluntary Petition for Individuals Filin…" at bounding box center [222, 250] width 133 height 225
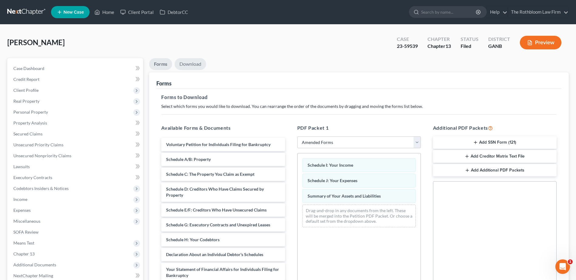
click at [187, 62] on link "Download" at bounding box center [191, 64] width 32 height 12
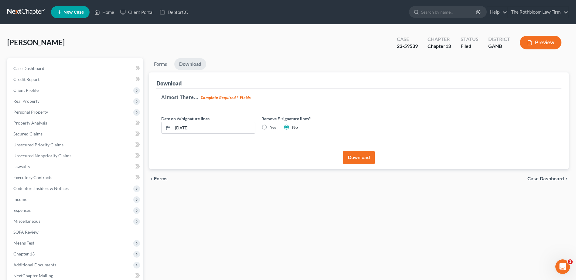
click at [359, 160] on button "Download" at bounding box center [359, 157] width 32 height 13
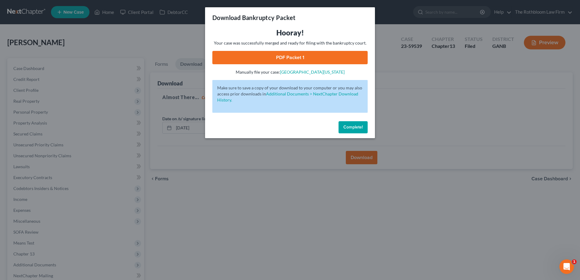
click at [283, 54] on link "PDF Packet 1" at bounding box center [289, 57] width 155 height 13
click at [355, 127] on span "Complete!" at bounding box center [353, 127] width 19 height 5
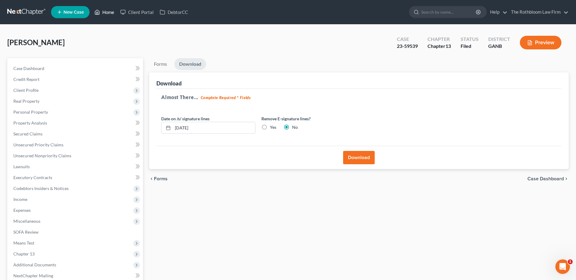
click at [111, 14] on link "Home" at bounding box center [104, 12] width 26 height 11
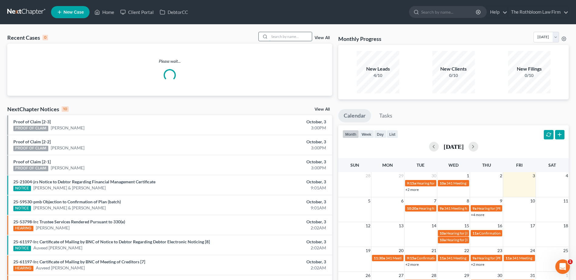
click at [280, 37] on input "search" at bounding box center [290, 36] width 42 height 9
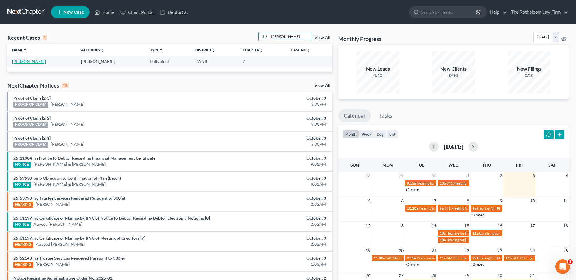
type input "[PERSON_NAME]"
click at [28, 63] on link "[PERSON_NAME]" at bounding box center [29, 61] width 34 height 5
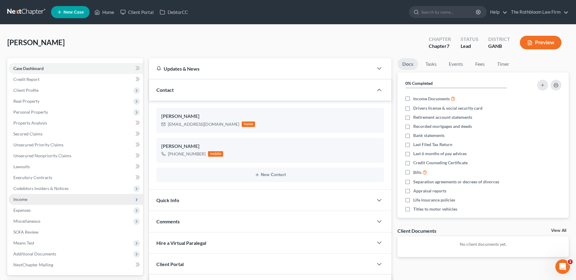
click at [22, 199] on span "Income" at bounding box center [20, 199] width 14 height 5
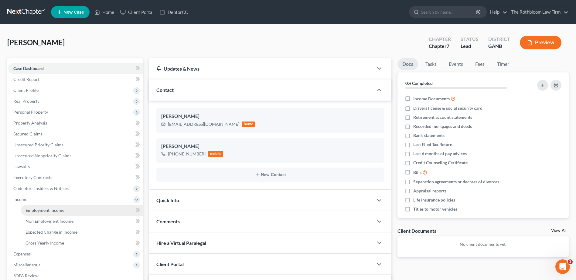
click at [47, 210] on span "Employment Income" at bounding box center [44, 210] width 39 height 5
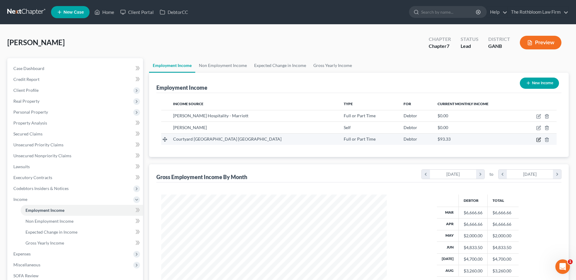
click at [538, 140] on icon "button" at bounding box center [538, 140] width 5 height 5
select select "0"
select select "10"
select select "2"
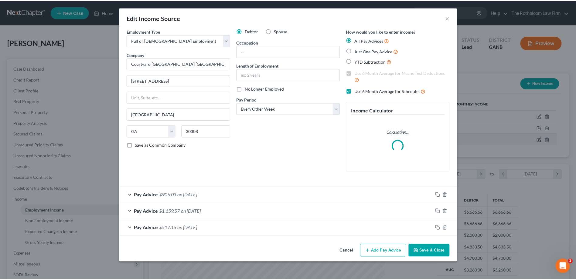
scroll to position [114, 240]
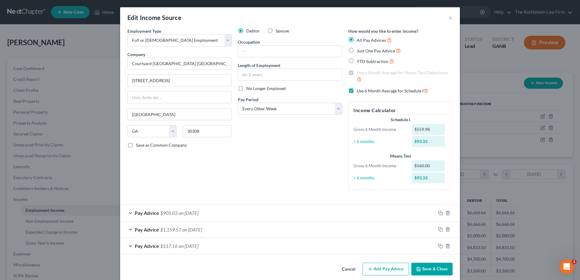
click at [426, 267] on button "Save & Close" at bounding box center [432, 269] width 41 height 13
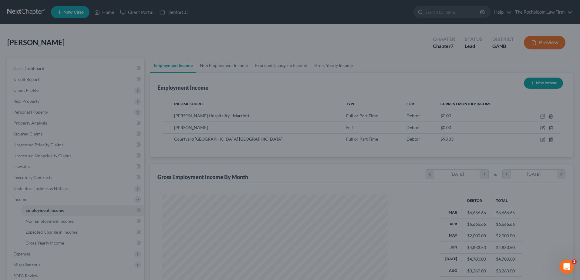
scroll to position [303425, 303300]
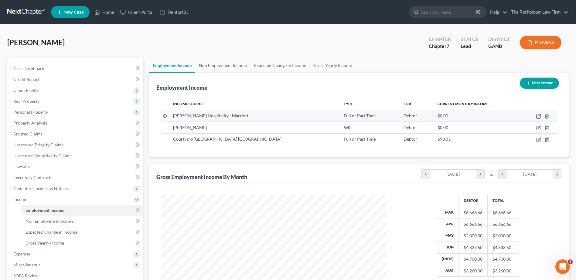
click at [540, 117] on icon "button" at bounding box center [538, 116] width 5 height 5
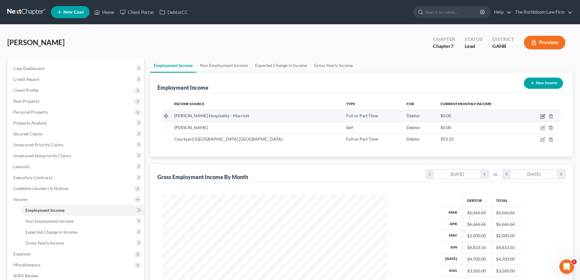
select select "0"
select select "10"
select select "2"
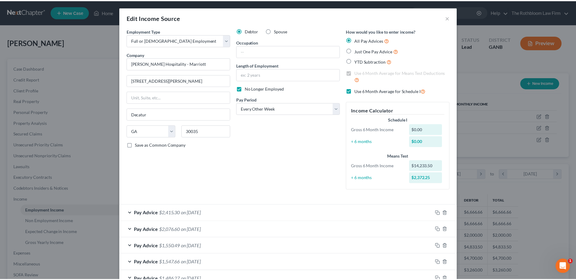
scroll to position [90, 0]
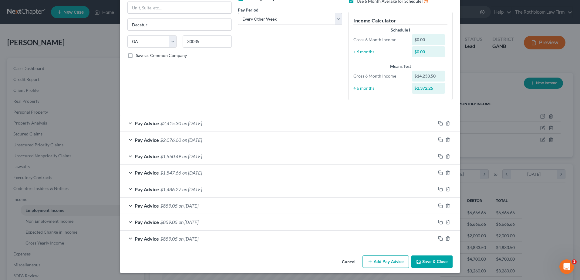
click at [435, 264] on button "Save & Close" at bounding box center [432, 262] width 41 height 13
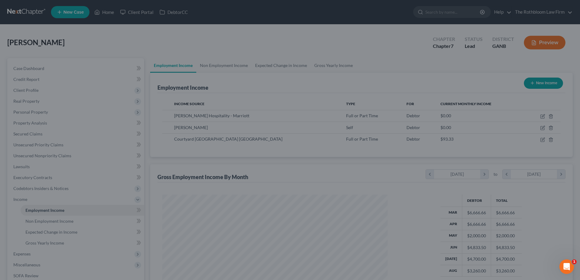
scroll to position [303425, 303300]
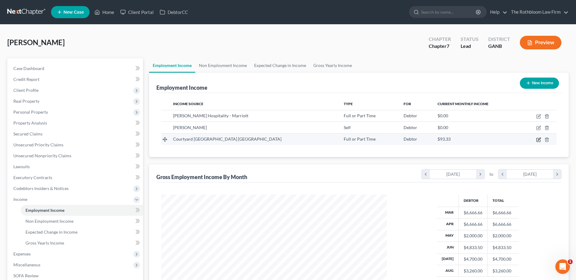
click at [538, 141] on icon "button" at bounding box center [538, 140] width 5 height 5
select select "0"
select select "10"
select select "2"
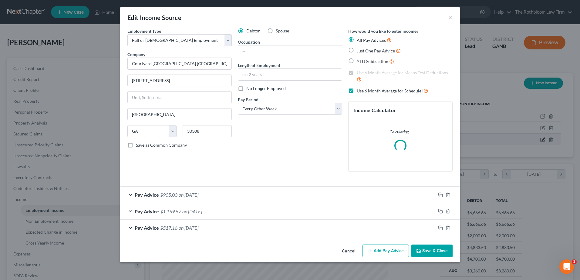
scroll to position [114, 240]
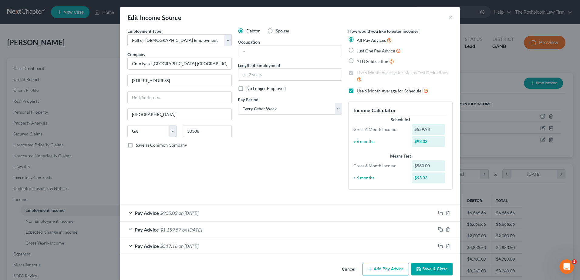
click at [194, 215] on span "on [DATE]" at bounding box center [189, 213] width 20 height 6
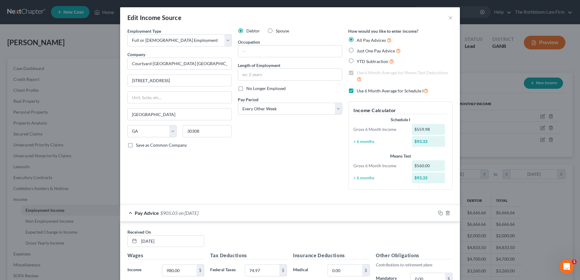
click at [357, 91] on label "Use 6 Month Average for Schedule I" at bounding box center [393, 90] width 72 height 7
click at [359, 91] on input "Use 6 Month Average for Schedule I" at bounding box center [361, 89] width 4 height 4
checkbox input "false"
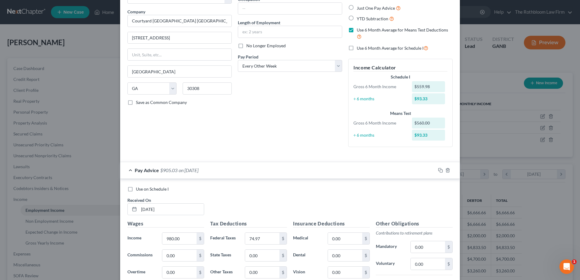
scroll to position [121, 0]
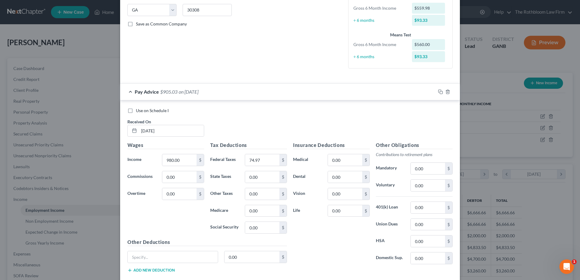
click at [136, 110] on label "Use on Schedule I" at bounding box center [152, 111] width 33 height 6
click at [138, 110] on input "Use on Schedule I" at bounding box center [140, 110] width 4 height 4
checkbox input "true"
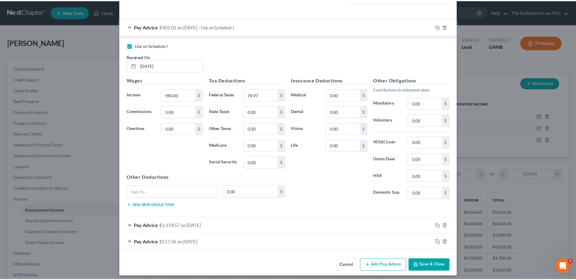
scroll to position [192, 0]
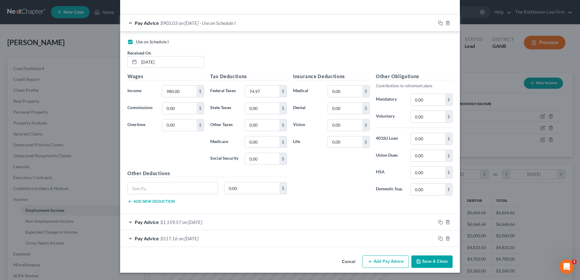
click at [435, 264] on button "Save & Close" at bounding box center [432, 262] width 41 height 13
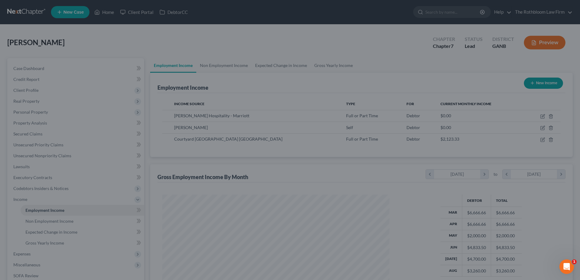
scroll to position [303425, 303300]
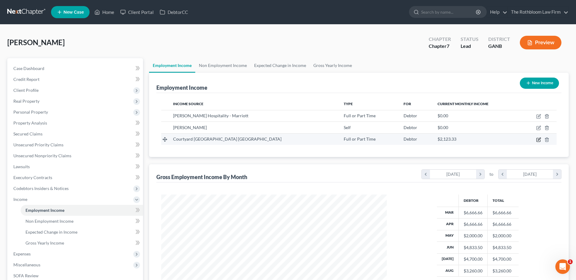
click at [541, 139] on icon "button" at bounding box center [538, 140] width 5 height 5
select select "0"
select select "10"
select select "2"
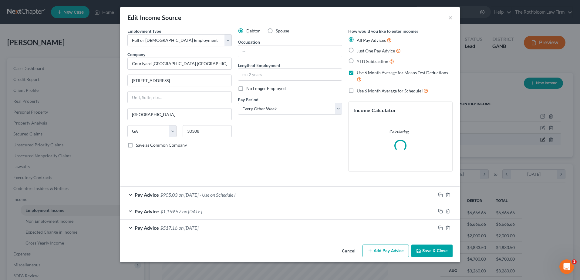
scroll to position [114, 240]
click at [179, 209] on span "$1,159.57" at bounding box center [170, 212] width 21 height 6
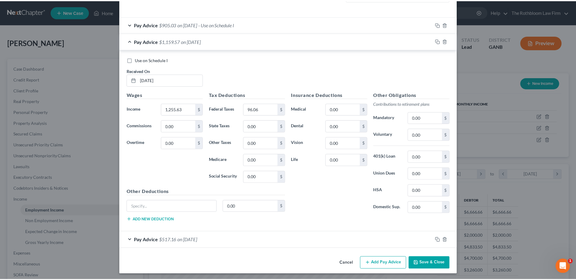
scroll to position [192, 0]
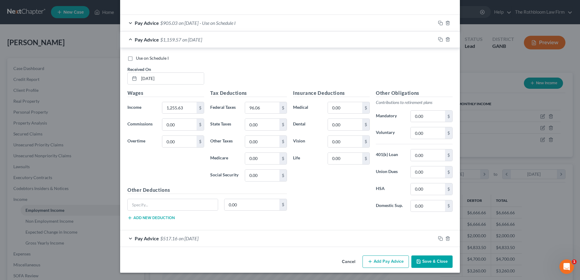
click at [433, 261] on button "Save & Close" at bounding box center [432, 262] width 41 height 13
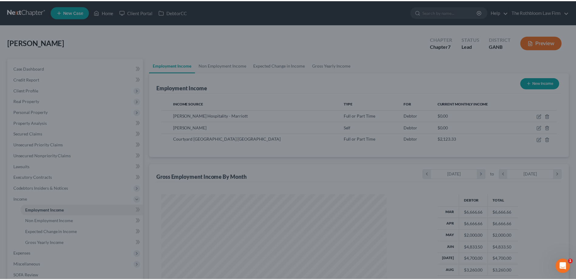
scroll to position [303425, 303300]
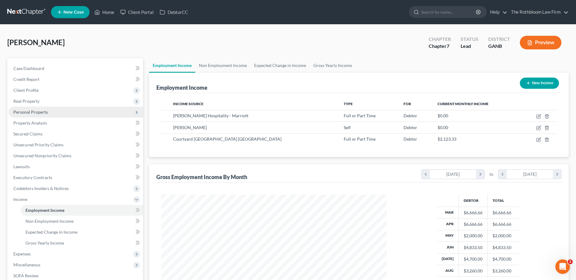
click at [21, 110] on span "Personal Property" at bounding box center [30, 112] width 35 height 5
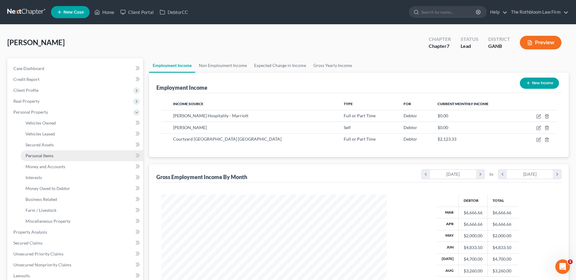
click at [36, 155] on span "Personal Items" at bounding box center [39, 155] width 28 height 5
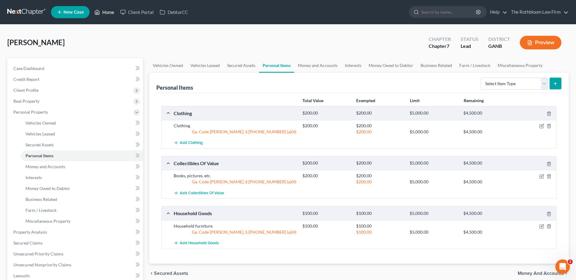
click at [115, 15] on link "Home" at bounding box center [104, 12] width 26 height 11
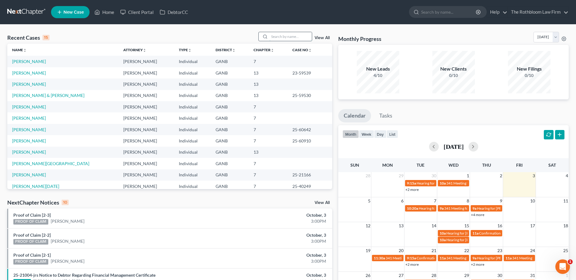
click at [283, 35] on input "search" at bounding box center [290, 36] width 42 height 9
type input "[PERSON_NAME]"
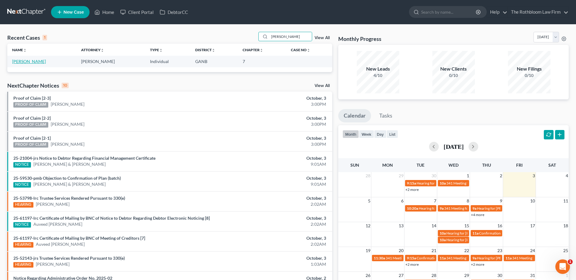
click at [19, 62] on link "[PERSON_NAME]" at bounding box center [29, 61] width 34 height 5
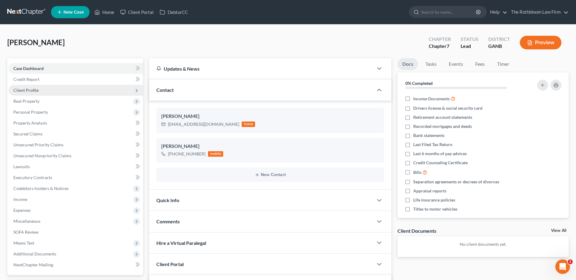
click at [37, 85] on span "Client Profile" at bounding box center [75, 90] width 134 height 11
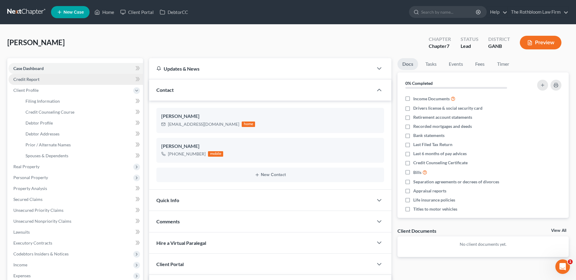
click at [31, 81] on span "Credit Report" at bounding box center [26, 79] width 26 height 5
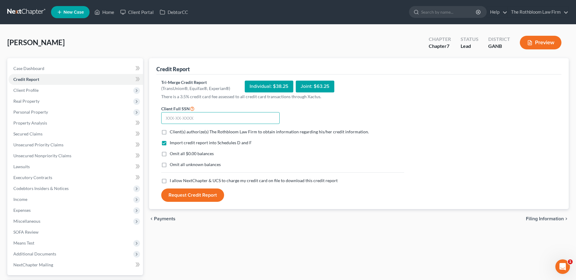
click at [213, 120] on input "text" at bounding box center [220, 118] width 118 height 12
type input "668-01-2275"
drag, startPoint x: 162, startPoint y: 132, endPoint x: 163, endPoint y: 136, distance: 4.3
click at [170, 132] on label "Client(s) authorize(s) The Rothbloom Law Firm to obtain information regarding h…" at bounding box center [269, 132] width 199 height 6
click at [172, 132] on input "Client(s) authorize(s) The Rothbloom Law Firm to obtain information regarding h…" at bounding box center [174, 131] width 4 height 4
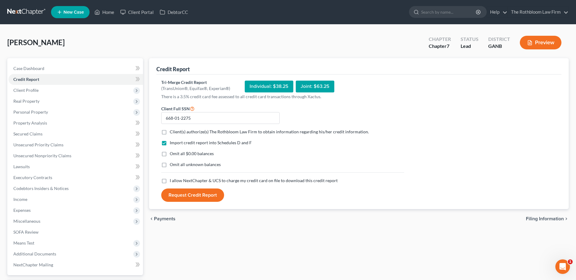
checkbox input "true"
click at [170, 155] on label "Omit all $0.00 balances" at bounding box center [192, 154] width 44 height 6
click at [172, 155] on input "Omit all $0.00 balances" at bounding box center [174, 153] width 4 height 4
checkbox input "true"
click at [170, 182] on label "I allow NextChapter & UCS to charge my credit card on file to download this cre…" at bounding box center [254, 181] width 168 height 6
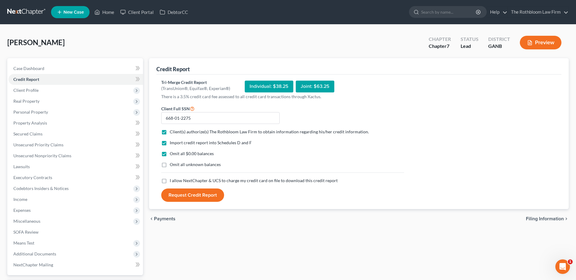
click at [172, 182] on input "I allow NextChapter & UCS to charge my credit card on file to download this cre…" at bounding box center [174, 180] width 4 height 4
checkbox input "true"
click at [187, 192] on button "Request Credit Report" at bounding box center [192, 195] width 63 height 13
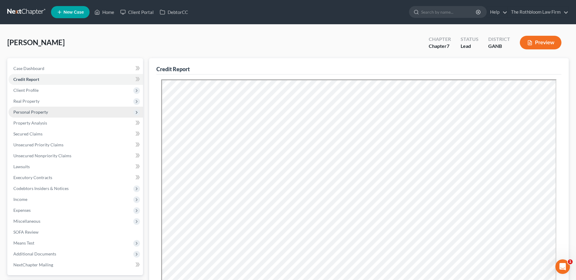
click at [34, 112] on span "Personal Property" at bounding box center [30, 112] width 35 height 5
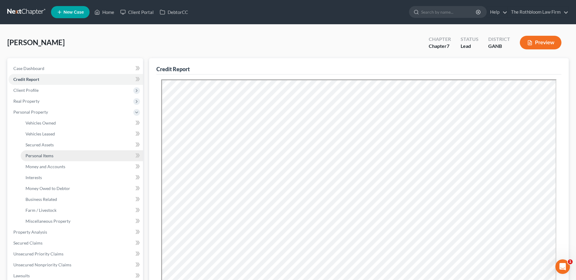
click at [33, 160] on link "Personal Items" at bounding box center [82, 156] width 122 height 11
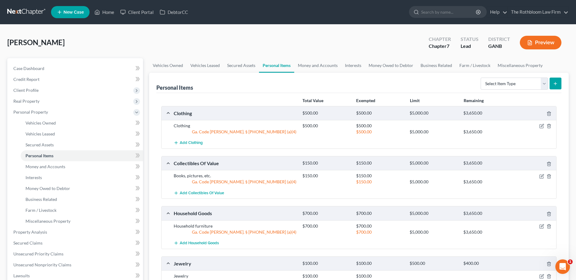
scroll to position [121, 0]
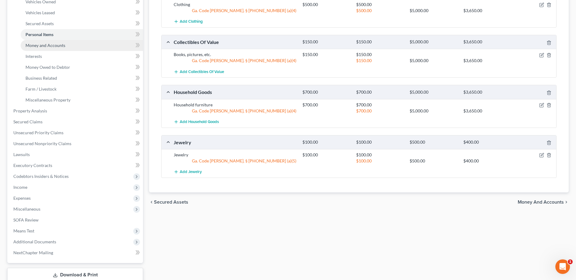
click at [53, 42] on link "Money and Accounts" at bounding box center [82, 45] width 122 height 11
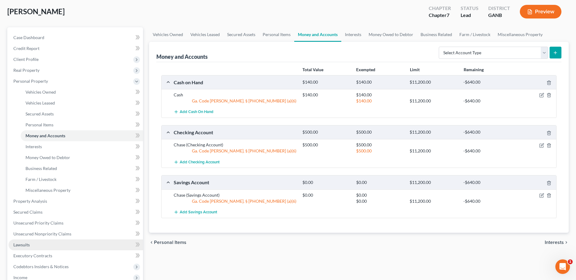
scroll to position [91, 0]
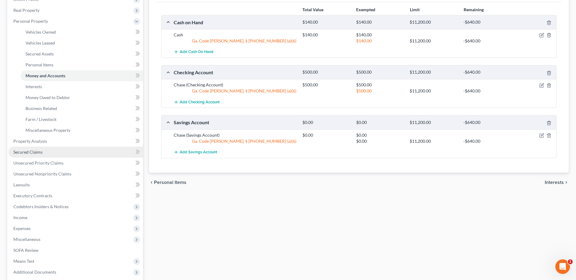
click at [41, 155] on link "Secured Claims" at bounding box center [75, 152] width 134 height 11
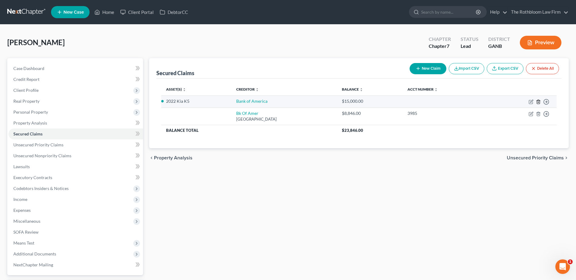
click at [539, 102] on icon "button" at bounding box center [538, 102] width 5 height 5
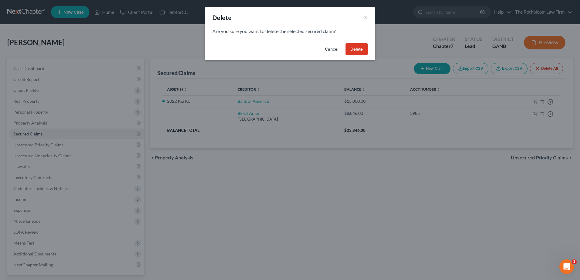
click at [369, 50] on div "Cancel Delete" at bounding box center [290, 50] width 170 height 19
click at [360, 49] on button "Delete" at bounding box center [357, 49] width 22 height 12
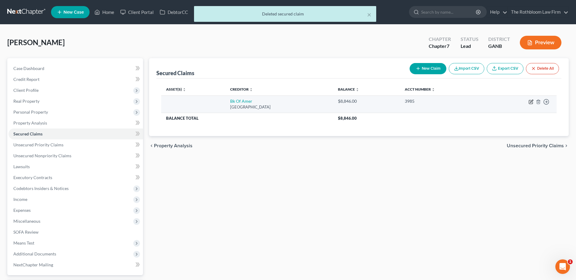
click at [529, 103] on icon "button" at bounding box center [531, 102] width 4 height 4
select select "9"
select select "0"
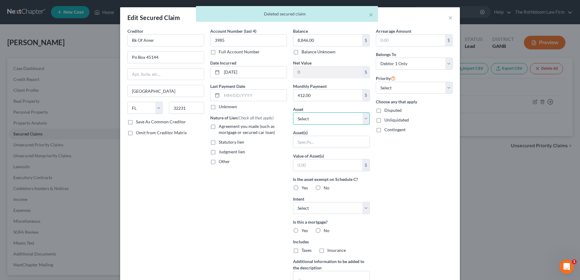
click at [366, 119] on select "Select Other Multiple Assets 401k - $10140.0 Collectibles Of Value - Books, pic…" at bounding box center [331, 119] width 77 height 12
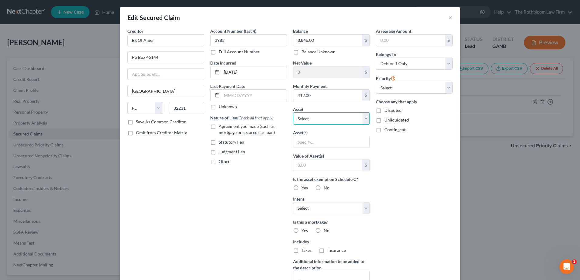
select select "11"
click at [293, 113] on select "Select Other Multiple Assets 401k - $10140.0 Collectibles Of Value - Books, pic…" at bounding box center [331, 119] width 77 height 12
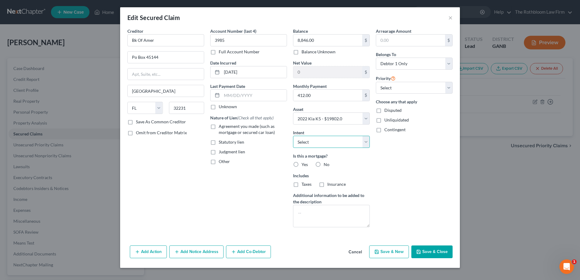
click at [319, 141] on select "Select Surrender Redeem Reaffirm Avoid Other" at bounding box center [331, 142] width 77 height 12
select select "2"
click at [293, 136] on select "Select Surrender Redeem Reaffirm Avoid Other" at bounding box center [331, 142] width 77 height 12
drag, startPoint x: 318, startPoint y: 165, endPoint x: 169, endPoint y: 126, distance: 153.7
click at [324, 164] on label "No" at bounding box center [327, 165] width 6 height 6
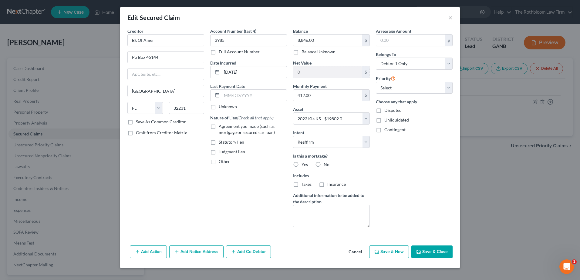
click at [326, 164] on input "No" at bounding box center [328, 164] width 4 height 4
radio input "true"
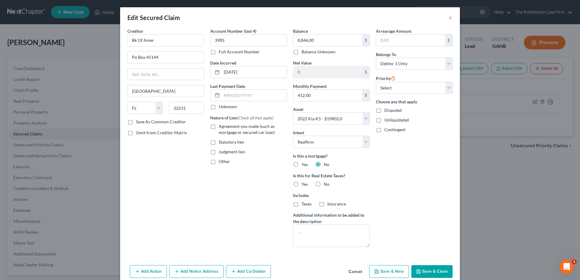
click at [219, 127] on label "Agreement you made (such as mortgage or secured car loan)" at bounding box center [253, 130] width 68 height 12
click at [221, 127] on input "Agreement you made (such as mortgage or secured car loan)" at bounding box center [223, 126] width 4 height 4
checkbox input "true"
drag, startPoint x: 154, startPoint y: 42, endPoint x: 94, endPoint y: 40, distance: 59.5
click at [94, 40] on div "Edit Secured Claim × Creditor * Bk Of [GEOGRAPHIC_DATA] [GEOGRAPHIC_DATA] [US_S…" at bounding box center [290, 140] width 580 height 280
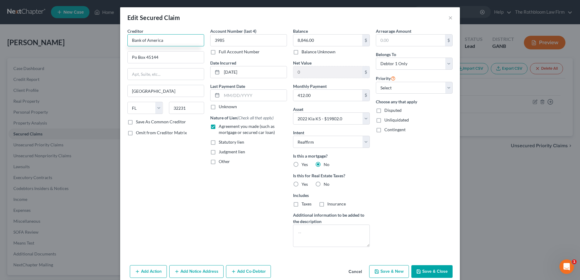
type input "Bank of America"
click at [132, 58] on input "Po Box 45144" at bounding box center [166, 58] width 76 height 12
type input "P.O. Box 45144"
click at [436, 273] on button "Save & Close" at bounding box center [432, 272] width 41 height 13
select select
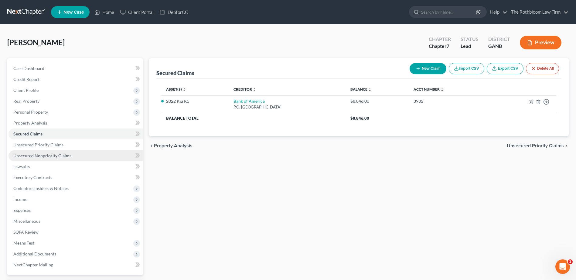
click at [56, 157] on span "Unsecured Nonpriority Claims" at bounding box center [42, 155] width 58 height 5
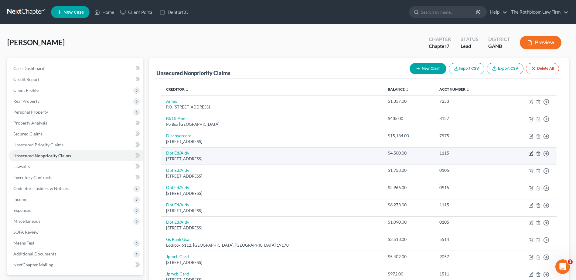
click at [531, 153] on icon "button" at bounding box center [531, 153] width 3 height 3
select select "45"
select select "17"
select select "0"
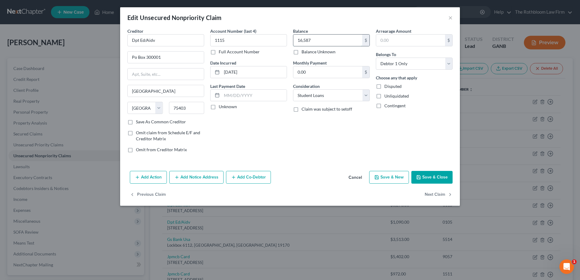
type input "16,587"
click at [388, 181] on button "Save & New" at bounding box center [389, 177] width 40 height 13
select select "0"
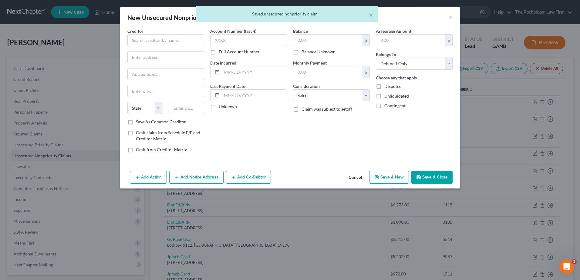
click at [451, 18] on div "× Saved unsecured nonpriority claim" at bounding box center [287, 15] width 580 height 19
click at [362, 180] on button "Cancel" at bounding box center [355, 178] width 23 height 12
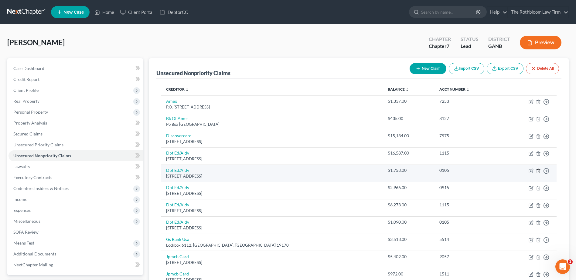
click at [538, 171] on icon "button" at bounding box center [538, 171] width 5 height 5
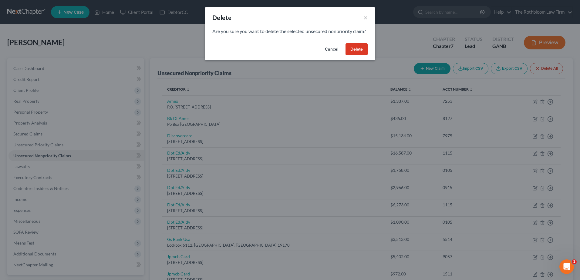
click at [360, 56] on button "Delete" at bounding box center [357, 49] width 22 height 12
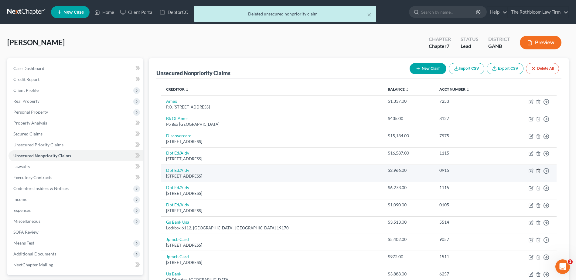
click at [538, 172] on line "button" at bounding box center [538, 171] width 0 height 1
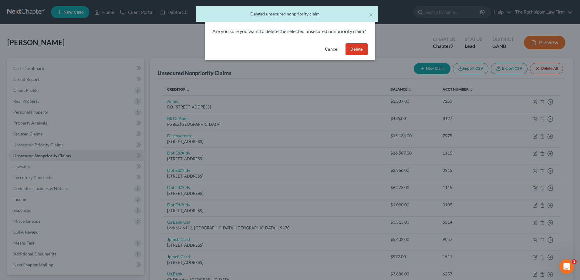
click at [355, 56] on button "Delete" at bounding box center [357, 49] width 22 height 12
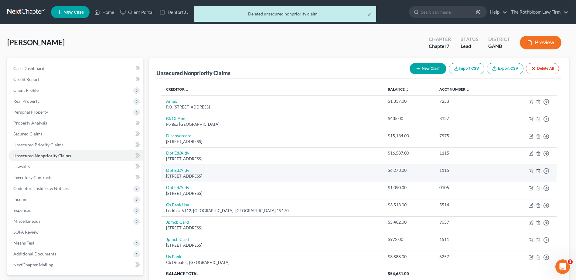
click at [539, 171] on icon "button" at bounding box center [538, 171] width 5 height 5
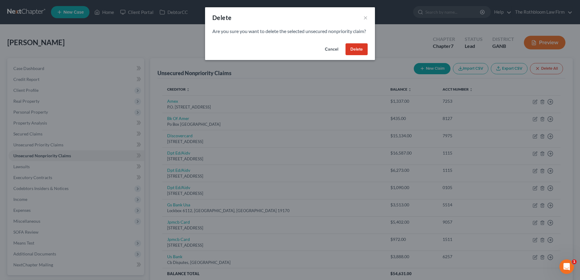
click at [357, 56] on button "Delete" at bounding box center [357, 49] width 22 height 12
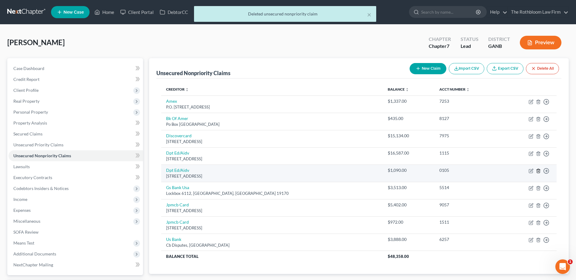
click at [538, 171] on line "button" at bounding box center [538, 171] width 0 height 1
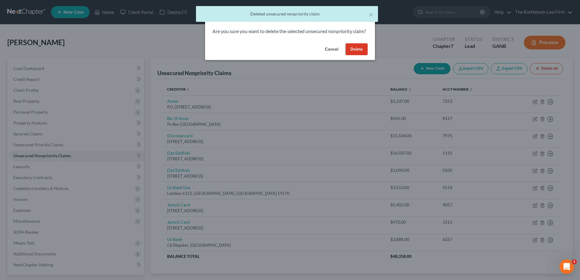
click at [358, 53] on button "Delete" at bounding box center [357, 49] width 22 height 12
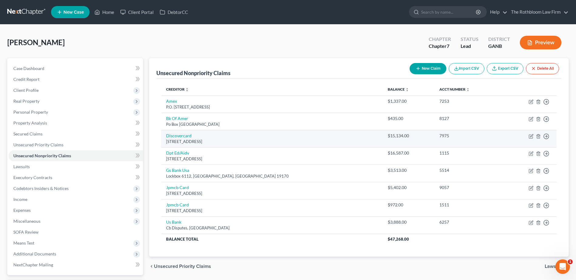
click at [177, 132] on td "Discovercard [STREET_ADDRESS]" at bounding box center [272, 138] width 222 height 17
click at [176, 134] on link "Discovercard" at bounding box center [178, 135] width 25 height 5
select select "46"
select select "2"
select select "0"
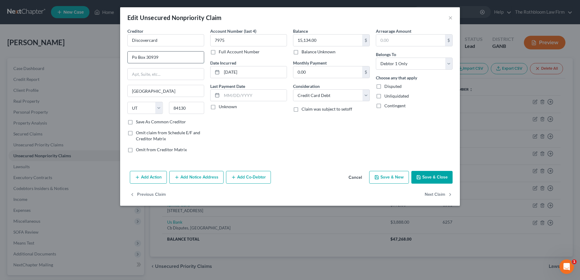
click at [131, 59] on input "Po Box 30939" at bounding box center [166, 58] width 76 height 12
drag, startPoint x: 134, startPoint y: 56, endPoint x: 143, endPoint y: 34, distance: 23.1
click at [151, 43] on div "Creditor * Discovercard 6.O. Box 30939 [GEOGRAPHIC_DATA] [US_STATE][GEOGRAPHIC_…" at bounding box center [165, 73] width 77 height 91
click at [129, 56] on input "6.O. Box 30939" at bounding box center [166, 58] width 76 height 12
type input "P.O. Box 30939"
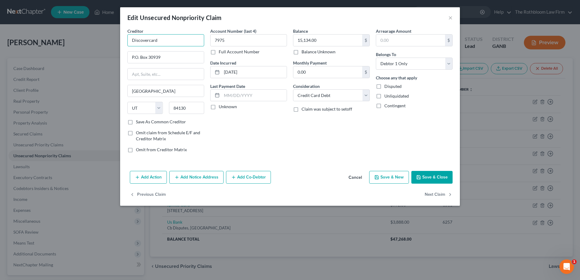
drag, startPoint x: 148, startPoint y: 42, endPoint x: 193, endPoint y: 42, distance: 44.6
click at [193, 42] on input "Discovercard" at bounding box center [165, 40] width 77 height 12
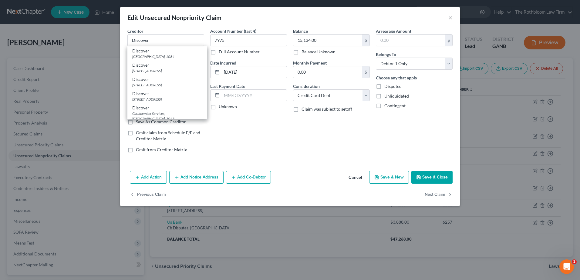
click at [320, 133] on div "Balance 15,134.00 $ Balance Unknown Balance Undetermined 15,134.00 $ Balance Un…" at bounding box center [331, 93] width 83 height 130
type input "Discover"
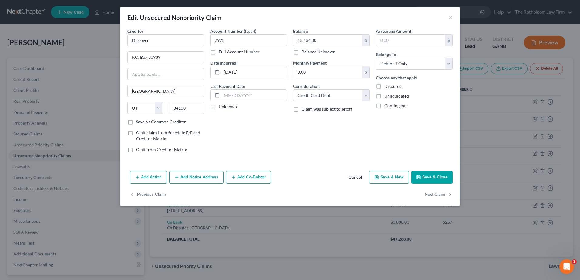
click at [439, 178] on button "Save & Close" at bounding box center [432, 177] width 41 height 13
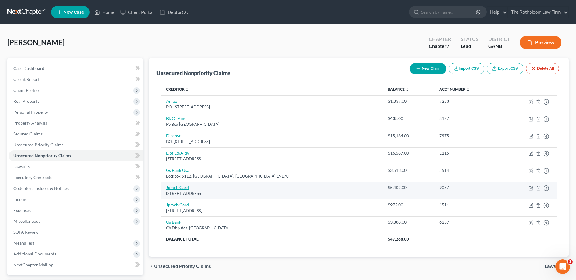
click at [180, 188] on link "Jpmcb Card" at bounding box center [177, 187] width 23 height 5
select select "7"
select select "2"
select select "0"
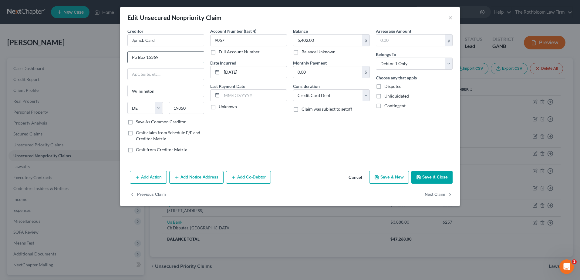
click at [136, 57] on input "Po Box 15369" at bounding box center [166, 58] width 76 height 12
type input "P.O. Box 15369"
drag, startPoint x: 159, startPoint y: 41, endPoint x: 89, endPoint y: 52, distance: 70.7
click at [89, 52] on div "Edit Unsecured Nonpriority Claim × Creditor * Jpmcb Card P.O. [GEOGRAPHIC_DATA]…" at bounding box center [290, 140] width 580 height 280
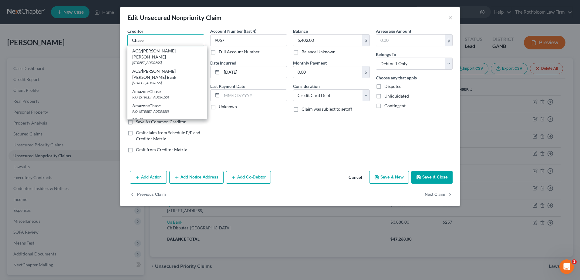
type input "Chase"
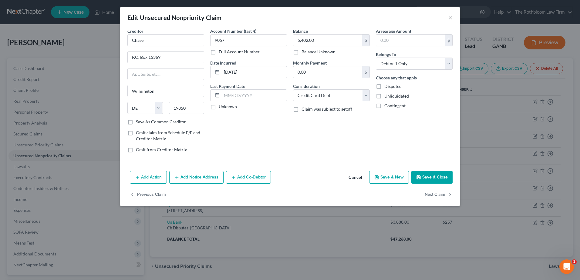
click at [431, 179] on button "Save & Close" at bounding box center [432, 177] width 41 height 13
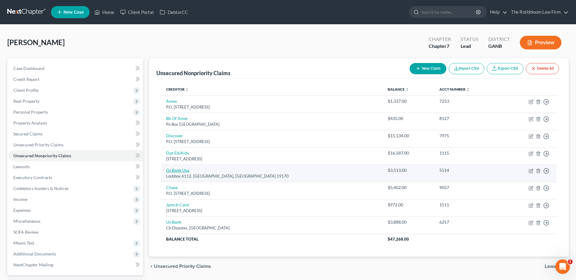
click at [175, 170] on link "Gs Bank Usa" at bounding box center [177, 170] width 23 height 5
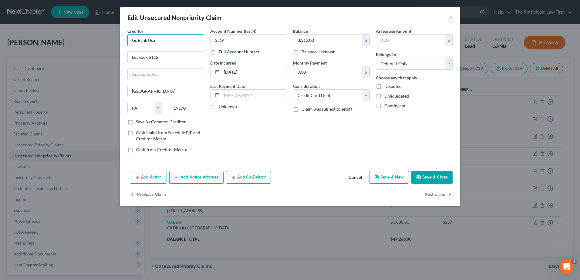
drag, startPoint x: 134, startPoint y: 40, endPoint x: 221, endPoint y: 54, distance: 87.6
click at [221, 54] on div "Creditor * Gs Bank Usa Lockbox 6112 [GEOGRAPHIC_DATA] [US_STATE][GEOGRAPHIC_DAT…" at bounding box center [289, 93] width 331 height 130
click at [434, 179] on button "Save & Close" at bounding box center [432, 177] width 41 height 13
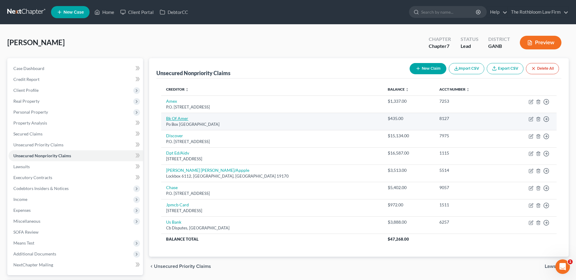
click at [177, 119] on link "Bk Of Amer" at bounding box center [177, 118] width 22 height 5
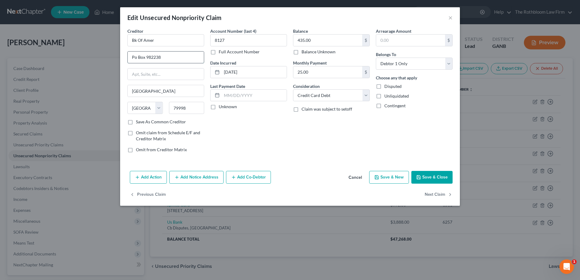
click at [135, 58] on input "Po Box 982238" at bounding box center [166, 58] width 76 height 12
drag, startPoint x: 159, startPoint y: 40, endPoint x: 92, endPoint y: 44, distance: 66.9
click at [92, 44] on div "Edit Unsecured Nonpriority Claim × Creditor * Bk Of Amer P.O. Box [GEOGRAPHIC_D…" at bounding box center [290, 140] width 580 height 280
click at [436, 177] on button "Save & Close" at bounding box center [432, 177] width 41 height 13
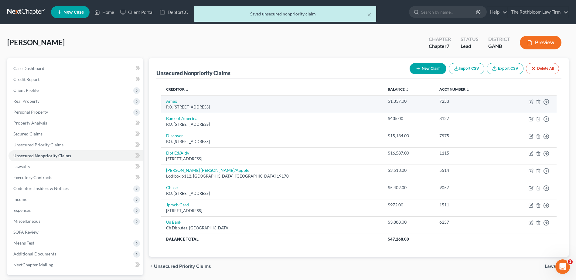
click at [173, 101] on link "Amex" at bounding box center [171, 101] width 11 height 5
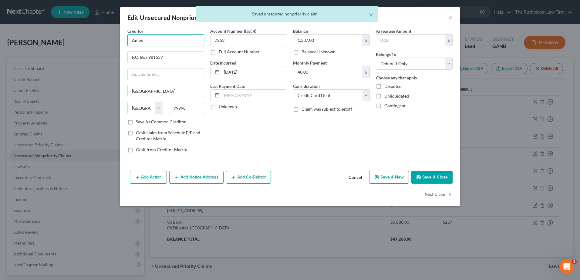
click at [142, 38] on input "Amex" at bounding box center [165, 40] width 77 height 12
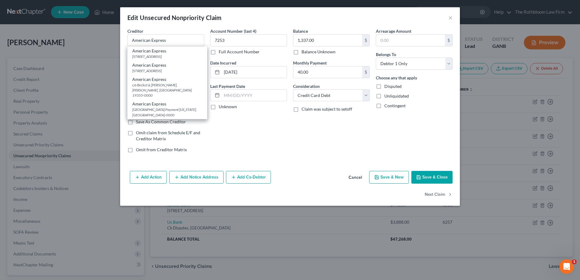
click at [426, 177] on button "Save & Close" at bounding box center [432, 177] width 41 height 13
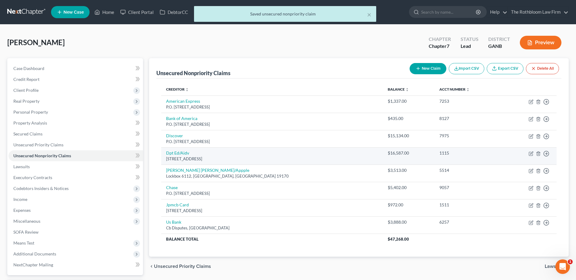
click at [172, 150] on td "Dpt Ed/Aidv [STREET_ADDRESS]" at bounding box center [272, 156] width 222 height 17
click at [171, 153] on link "Dpt Ed/Aidv" at bounding box center [177, 153] width 23 height 5
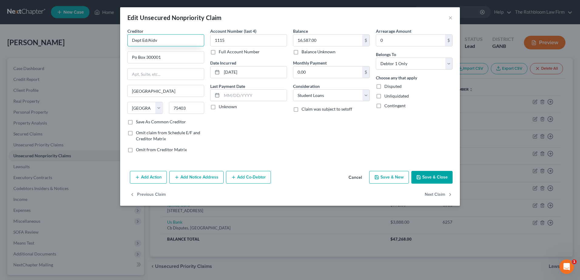
click at [143, 39] on input "Dept Ed/Aidv" at bounding box center [165, 40] width 77 height 12
click at [134, 59] on input "Po Box 300001" at bounding box center [166, 58] width 76 height 12
click at [435, 178] on button "Save & Close" at bounding box center [432, 177] width 41 height 13
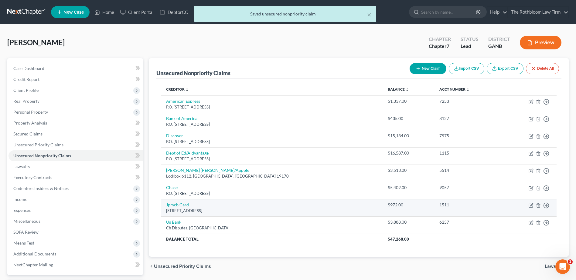
click at [182, 206] on link "Jpmcb Card" at bounding box center [177, 204] width 23 height 5
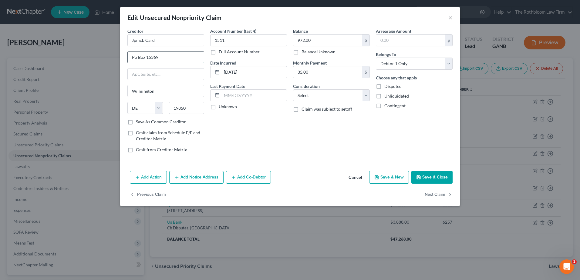
click at [134, 56] on input "Po Box 15369" at bounding box center [166, 58] width 76 height 12
drag, startPoint x: 160, startPoint y: 41, endPoint x: 97, endPoint y: 42, distance: 63.1
click at [97, 42] on div "Edit Unsecured Nonpriority Claim × Creditor * Jpmcb Card P.O. [GEOGRAPHIC_DATA]…" at bounding box center [290, 140] width 580 height 280
drag, startPoint x: 320, startPoint y: 97, endPoint x: 320, endPoint y: 102, distance: 5.5
click at [320, 97] on select "Select Cable / Satellite Services Collection Agency Credit Card Debt Debt Couns…" at bounding box center [331, 96] width 77 height 12
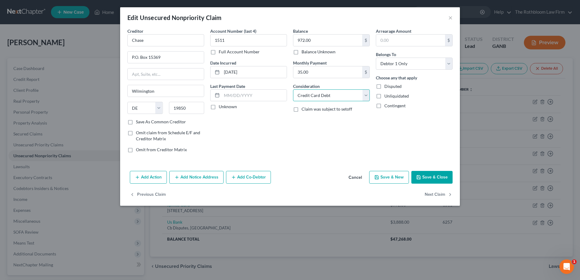
click at [293, 90] on select "Select Cable / Satellite Services Collection Agency Credit Card Debt Debt Couns…" at bounding box center [331, 96] width 77 height 12
click at [437, 179] on button "Save & Close" at bounding box center [432, 177] width 41 height 13
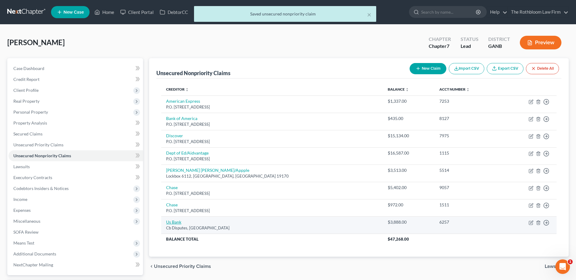
click at [170, 220] on link "Us Bank" at bounding box center [173, 222] width 15 height 5
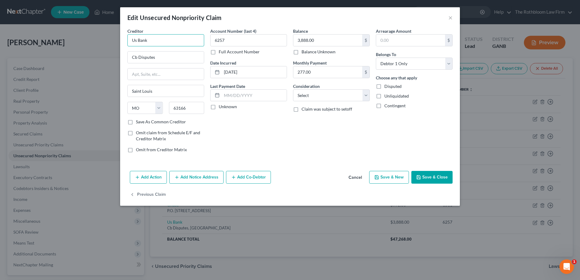
click at [156, 39] on input "Us Bank" at bounding box center [165, 40] width 77 height 12
click at [136, 36] on input "Us Bank" at bounding box center [165, 40] width 77 height 12
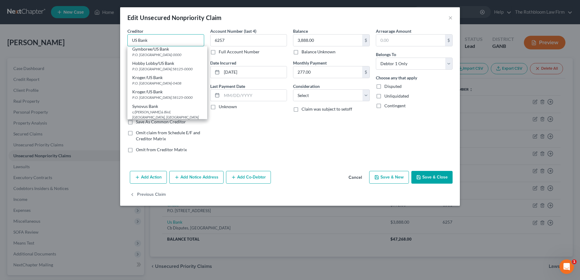
scroll to position [243, 0]
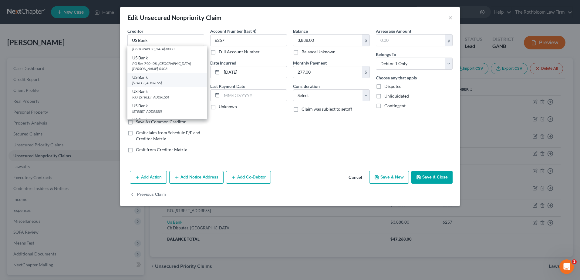
click at [137, 86] on div "[STREET_ADDRESS]" at bounding box center [167, 82] width 70 height 5
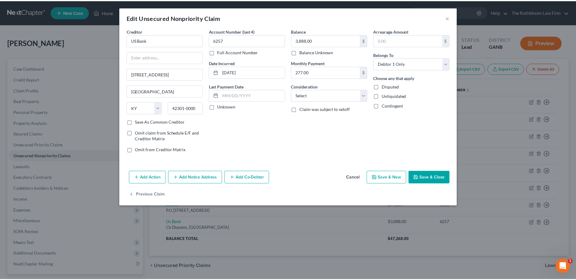
scroll to position [0, 0]
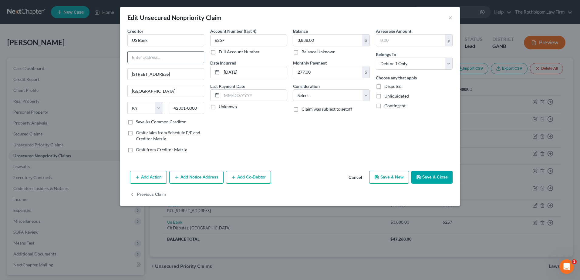
click at [141, 57] on input "text" at bounding box center [166, 58] width 76 height 12
drag, startPoint x: 319, startPoint y: 96, endPoint x: 316, endPoint y: 99, distance: 4.1
click at [319, 96] on select "Select Cable / Satellite Services Collection Agency Credit Card Debt Debt Couns…" at bounding box center [331, 96] width 77 height 12
click at [293, 90] on select "Select Cable / Satellite Services Collection Agency Credit Card Debt Debt Couns…" at bounding box center [331, 96] width 77 height 12
click at [443, 179] on button "Save & Close" at bounding box center [432, 177] width 41 height 13
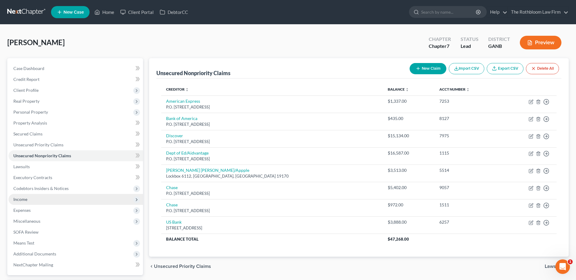
click at [20, 199] on span "Income" at bounding box center [20, 199] width 14 height 5
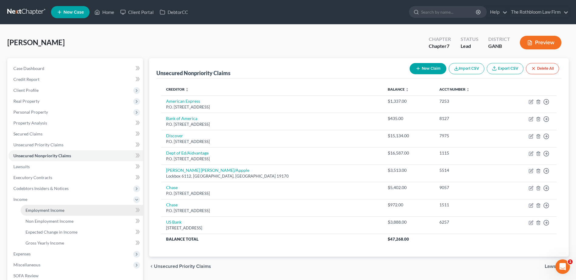
click at [42, 210] on span "Employment Income" at bounding box center [44, 210] width 39 height 5
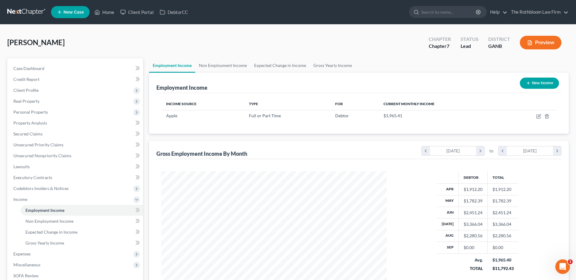
scroll to position [113, 237]
click at [33, 255] on span "Expenses" at bounding box center [75, 254] width 134 height 11
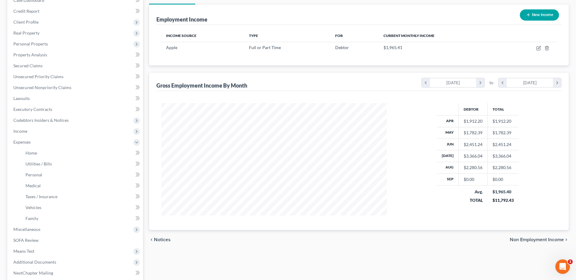
scroll to position [121, 0]
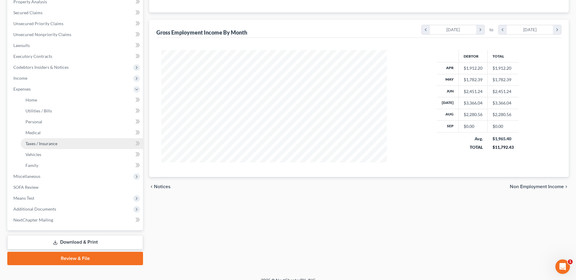
click at [53, 141] on span "Taxes / Insurance" at bounding box center [41, 143] width 32 height 5
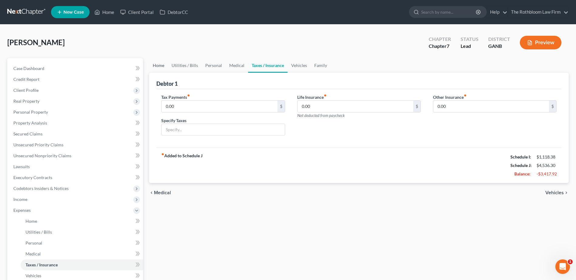
click at [157, 66] on link "Home" at bounding box center [158, 65] width 19 height 15
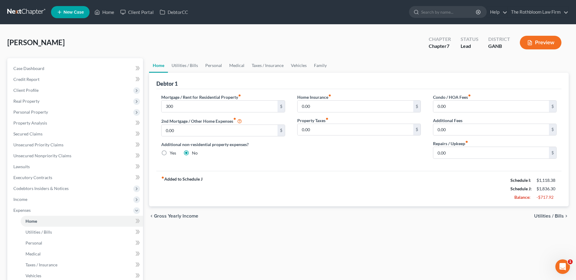
click at [265, 246] on div "Home Utilities / Bills Personal Medical Taxes / Insurance Vehicles Family Debto…" at bounding box center [359, 222] width 426 height 329
click at [189, 63] on link "Utilities / Bills" at bounding box center [185, 65] width 34 height 15
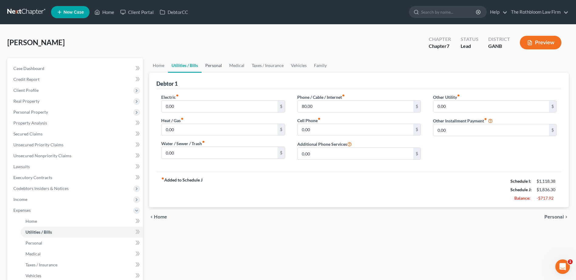
click at [208, 65] on link "Personal" at bounding box center [214, 65] width 24 height 15
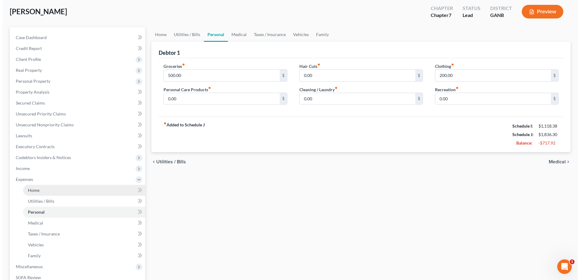
scroll to position [61, 0]
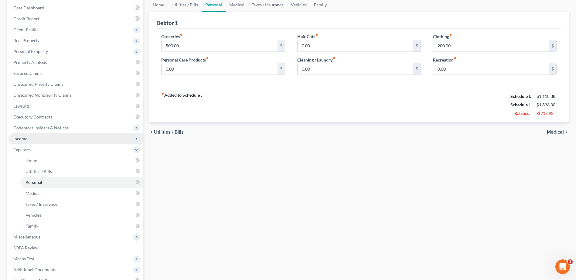
click at [28, 140] on span "Income" at bounding box center [75, 139] width 134 height 11
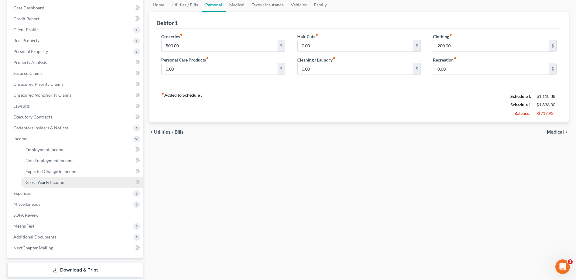
click at [45, 180] on span "Gross Yearly Income" at bounding box center [44, 182] width 39 height 5
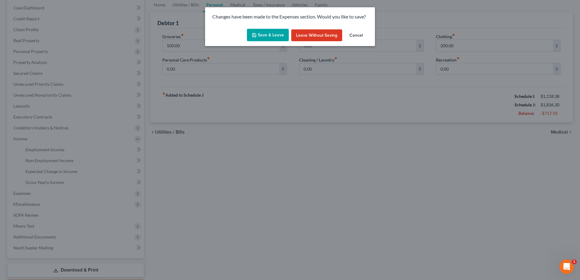
click at [273, 40] on button "Save & Leave" at bounding box center [268, 35] width 42 height 13
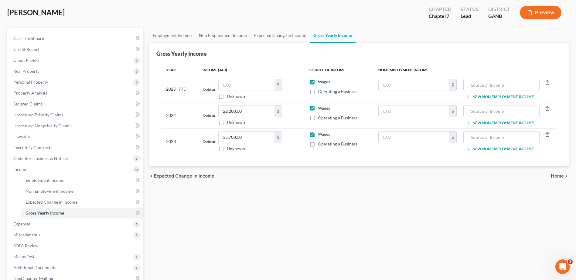
scroll to position [30, 0]
click at [227, 87] on input "text" at bounding box center [247, 85] width 56 height 12
click at [30, 81] on span "Personal Property" at bounding box center [30, 81] width 35 height 5
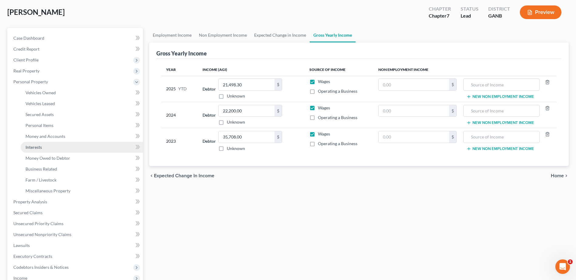
click at [31, 147] on span "Interests" at bounding box center [33, 147] width 16 height 5
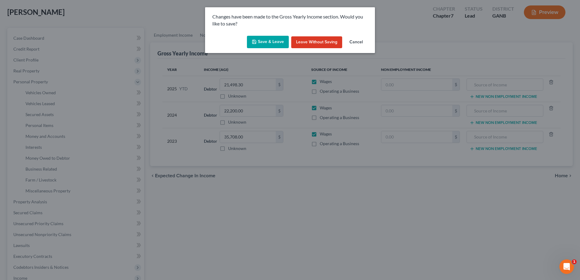
click at [272, 40] on button "Save & Leave" at bounding box center [268, 42] width 42 height 13
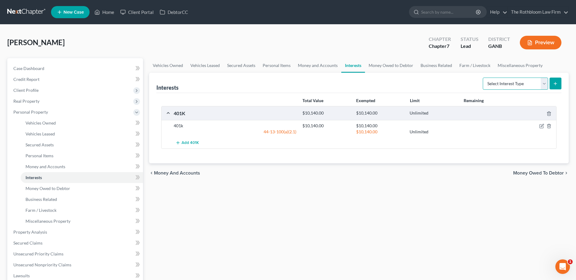
click at [544, 86] on select "Select Interest Type 401K Annuity Bond Education IRA Government Bond Government…" at bounding box center [515, 84] width 65 height 12
click at [483, 78] on select "Select Interest Type 401K Annuity Bond Education IRA Government Bond Government…" at bounding box center [515, 84] width 65 height 12
click at [557, 84] on icon "submit" at bounding box center [555, 83] width 5 height 5
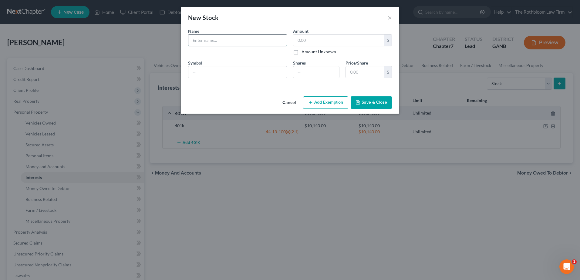
drag, startPoint x: 196, startPoint y: 40, endPoint x: 202, endPoint y: 40, distance: 5.5
click at [196, 40] on input "text" at bounding box center [237, 41] width 98 height 12
click at [292, 104] on button "Cancel" at bounding box center [289, 103] width 23 height 12
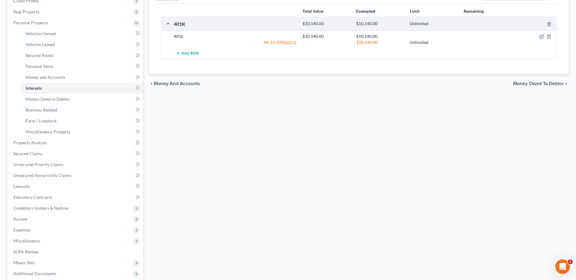
scroll to position [91, 0]
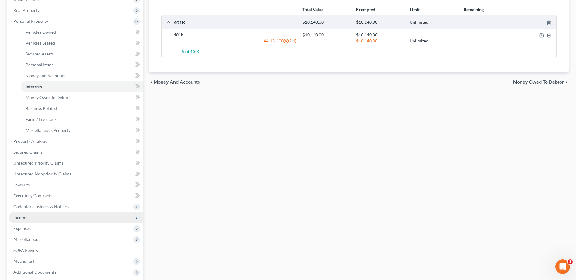
click at [32, 217] on span "Income" at bounding box center [75, 217] width 134 height 11
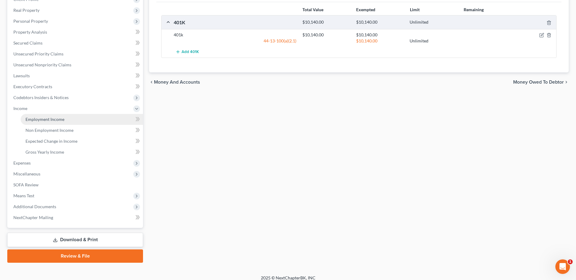
click at [42, 122] on link "Employment Income" at bounding box center [82, 119] width 122 height 11
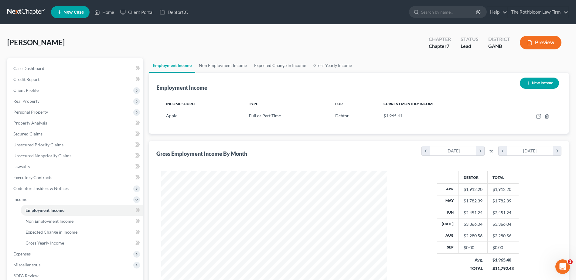
scroll to position [113, 237]
click at [40, 244] on span "Gross Yearly Income" at bounding box center [44, 243] width 39 height 5
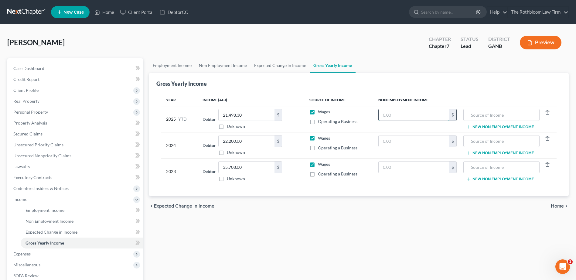
click at [396, 115] on input "text" at bounding box center [414, 115] width 70 height 12
click at [416, 113] on input "text" at bounding box center [414, 115] width 70 height 12
click at [504, 115] on input "text" at bounding box center [502, 115] width 70 height 12
click at [108, 12] on link "Home" at bounding box center [104, 12] width 26 height 11
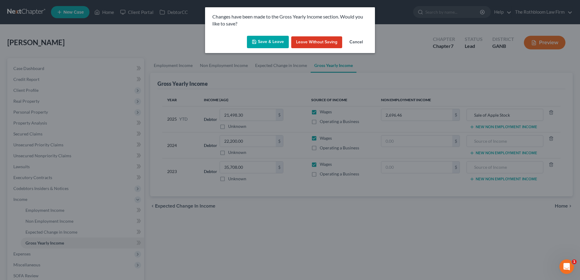
click at [274, 43] on button "Save & Leave" at bounding box center [268, 42] width 42 height 13
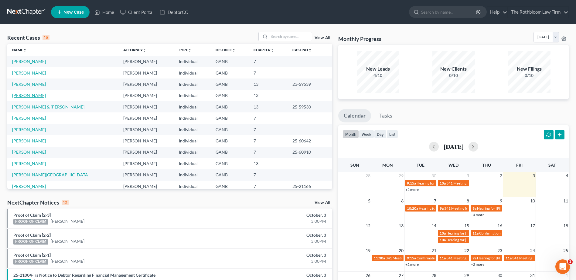
click at [20, 94] on link "[PERSON_NAME]" at bounding box center [29, 95] width 34 height 5
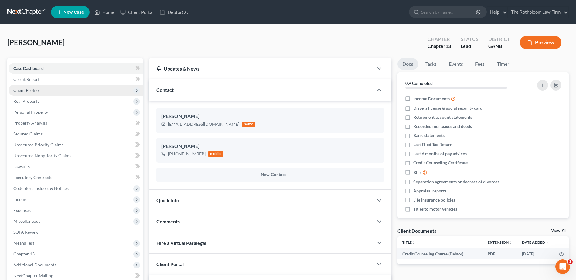
click at [33, 89] on span "Client Profile" at bounding box center [25, 90] width 25 height 5
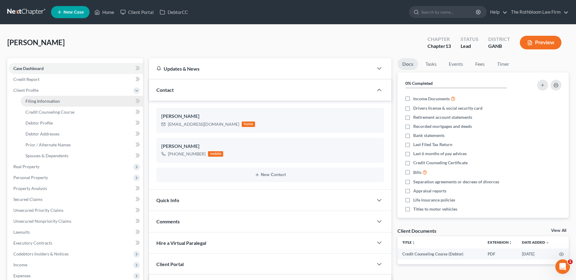
click at [42, 101] on span "Filing Information" at bounding box center [42, 101] width 34 height 5
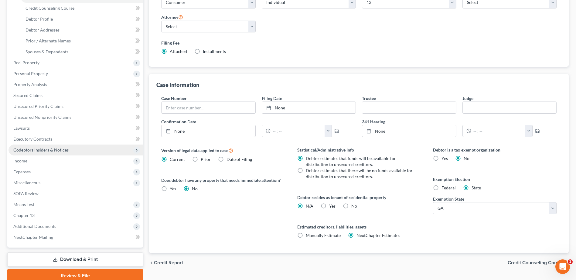
scroll to position [130, 0]
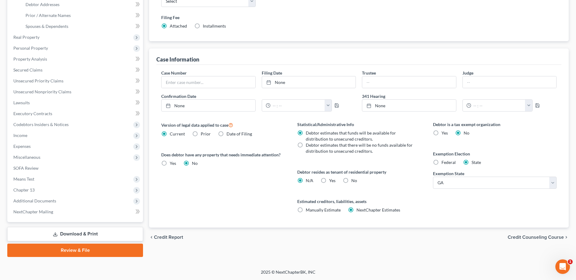
click at [83, 254] on link "Review & File" at bounding box center [75, 250] width 136 height 13
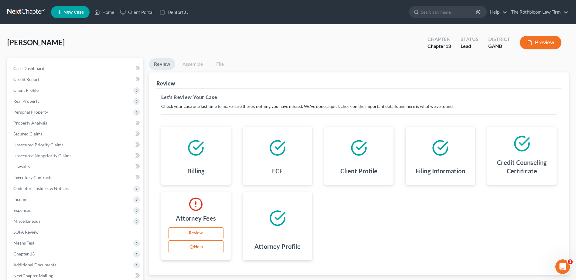
click at [199, 237] on link "Review" at bounding box center [195, 234] width 55 height 12
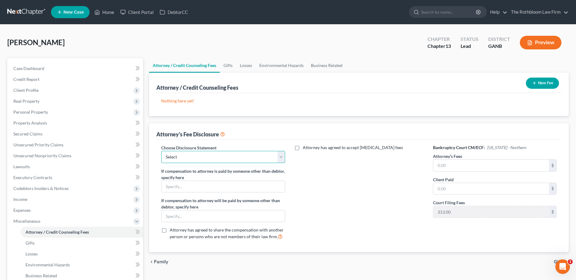
click at [206, 159] on select "Select Chapter 13 - $1,250.00 Chapter 13 - $1750 Chapter 13 - $1500 up front Ch…" at bounding box center [223, 157] width 124 height 12
click at [280, 158] on select "Select Chapter 13 - $1,250.00 Chapter 13 - $1750 Chapter 13 - $1500 up front Ch…" at bounding box center [223, 157] width 124 height 12
click at [161, 151] on select "Select Chapter 13 - $1,250.00 Chapter 13 - $1750 Chapter 13 - $1500 up front Ch…" at bounding box center [223, 157] width 124 height 12
click at [443, 165] on input "text" at bounding box center [491, 166] width 116 height 12
click at [533, 83] on icon "button" at bounding box center [534, 83] width 5 height 5
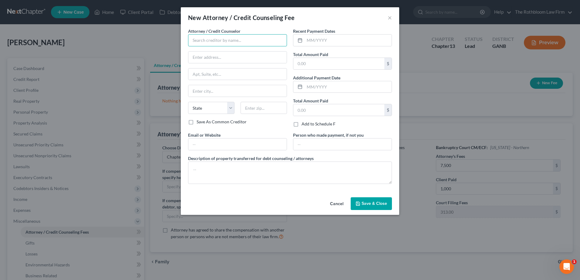
click at [227, 38] on input "text" at bounding box center [237, 40] width 99 height 12
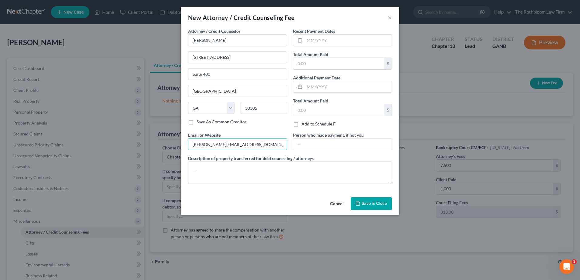
drag, startPoint x: 244, startPoint y: 146, endPoint x: 130, endPoint y: 149, distance: 114.2
click at [130, 149] on div "New Attorney / Credit Counseling Fee × Attorney / Credit Counselor * [PERSON_NA…" at bounding box center [290, 140] width 580 height 280
click at [318, 43] on input "text" at bounding box center [348, 41] width 87 height 12
click at [378, 198] on button "Save & Close" at bounding box center [371, 204] width 41 height 13
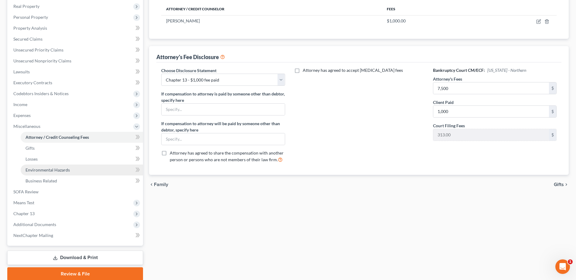
scroll to position [119, 0]
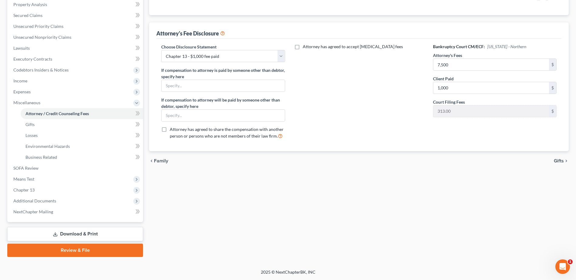
click at [218, 229] on div "Attorney / Credit Counseling Fees Gifts Losses Environmental Hazards Business R…" at bounding box center [359, 99] width 426 height 318
click at [81, 251] on link "Review & File" at bounding box center [75, 250] width 136 height 13
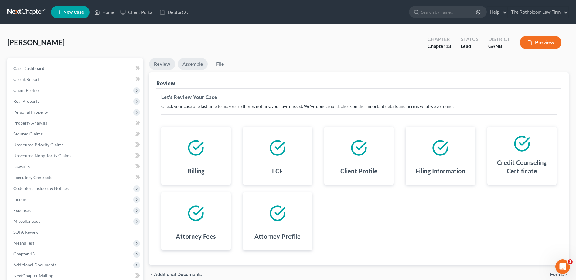
click at [187, 63] on link "Assemble" at bounding box center [193, 64] width 30 height 12
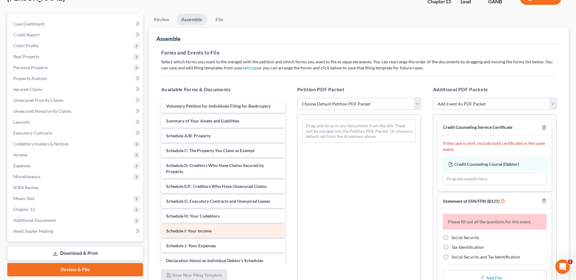
scroll to position [100, 0]
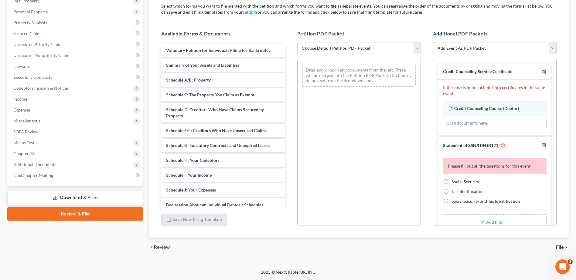
click at [451, 183] on label "Social Security" at bounding box center [465, 182] width 28 height 6
click at [454, 183] on input "Social Security" at bounding box center [456, 181] width 4 height 4
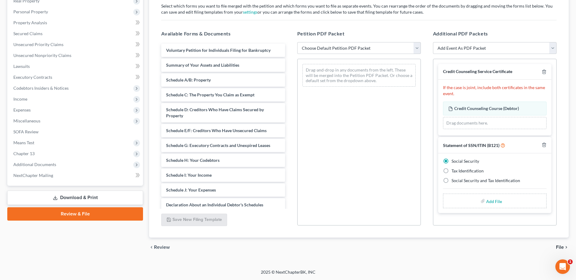
click at [490, 202] on input "file" at bounding box center [493, 201] width 15 height 11
drag, startPoint x: 545, startPoint y: 145, endPoint x: 515, endPoint y: 142, distance: 30.1
click at [545, 144] on icon "button" at bounding box center [544, 145] width 5 height 5
click at [552, 49] on select "Add Event As PDF Packet 01 - Chapter 13 Plan - Initial Plan 02-Application to P…" at bounding box center [495, 48] width 124 height 12
click at [433, 42] on select "Add Event As PDF Packet 01 - Chapter 13 Plan - Initial Plan 02-Application to P…" at bounding box center [495, 48] width 124 height 12
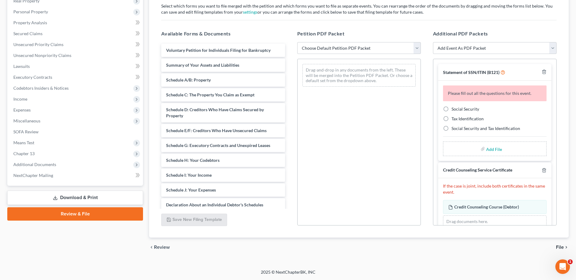
click at [451, 109] on label "Social Security" at bounding box center [465, 109] width 28 height 6
click at [454, 109] on input "Social Security" at bounding box center [456, 108] width 4 height 4
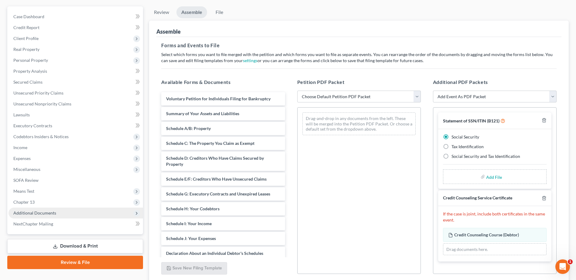
scroll to position [9, 0]
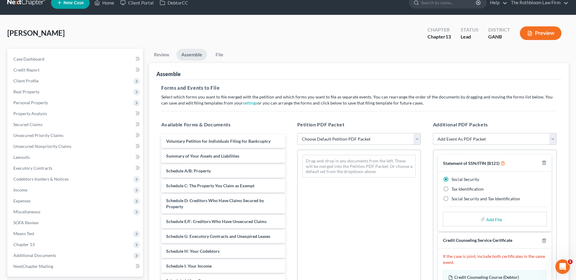
drag, startPoint x: 491, startPoint y: 221, endPoint x: 477, endPoint y: 217, distance: 14.3
click at [491, 221] on input "file" at bounding box center [493, 219] width 15 height 11
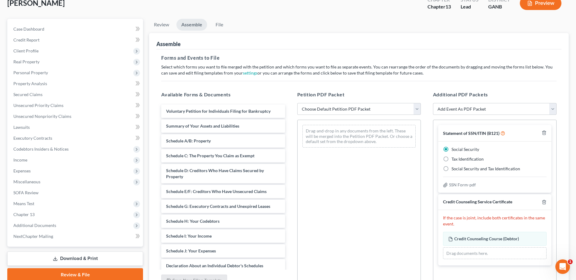
scroll to position [0, 0]
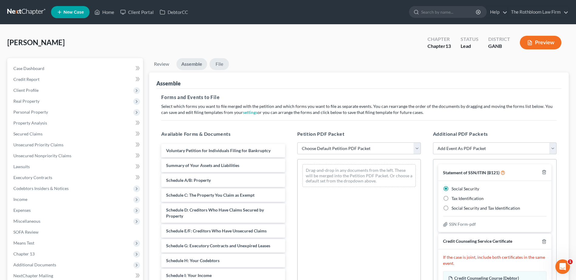
click at [219, 63] on link "File" at bounding box center [218, 64] width 19 height 12
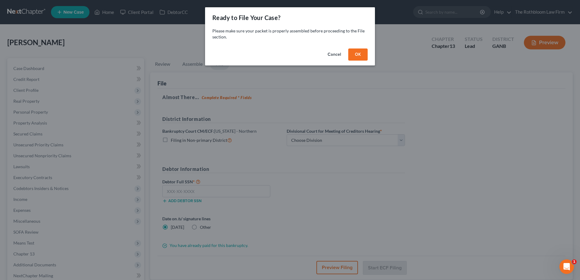
click at [358, 54] on button "OK" at bounding box center [357, 55] width 19 height 12
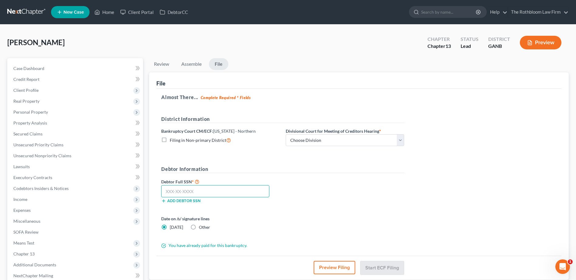
click at [181, 191] on input "text" at bounding box center [215, 191] width 108 height 12
click at [400, 144] on select "Choose Division [GEOGRAPHIC_DATA] [GEOGRAPHIC_DATA] [GEOGRAPHIC_DATA] [GEOGRAPH…" at bounding box center [345, 140] width 118 height 12
drag, startPoint x: 401, startPoint y: 138, endPoint x: 353, endPoint y: 138, distance: 48.6
click at [401, 138] on select "Choose Division [GEOGRAPHIC_DATA] [GEOGRAPHIC_DATA] [GEOGRAPHIC_DATA] [GEOGRAPH…" at bounding box center [345, 140] width 118 height 12
click at [286, 134] on select "Choose Division [GEOGRAPHIC_DATA] [GEOGRAPHIC_DATA] [GEOGRAPHIC_DATA] [GEOGRAPH…" at bounding box center [345, 140] width 118 height 12
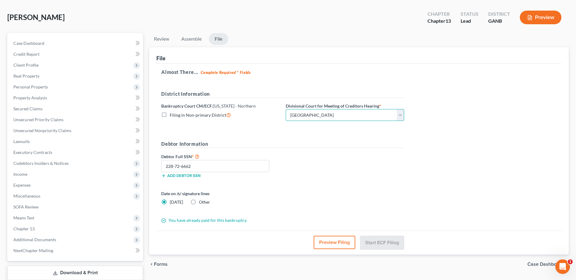
scroll to position [64, 0]
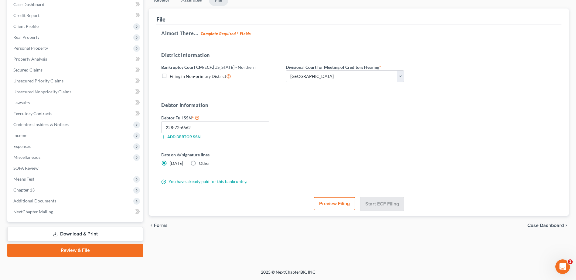
click at [333, 205] on button "Preview Filing" at bounding box center [335, 203] width 42 height 13
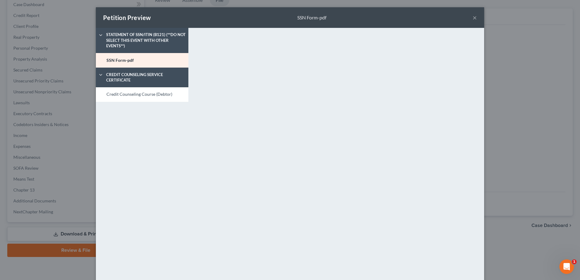
click at [473, 18] on button "×" at bounding box center [475, 17] width 4 height 7
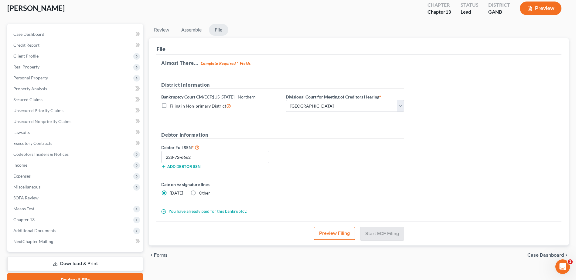
scroll to position [0, 0]
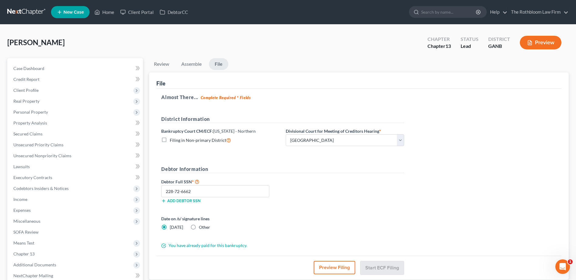
click at [219, 67] on link "File" at bounding box center [218, 64] width 19 height 12
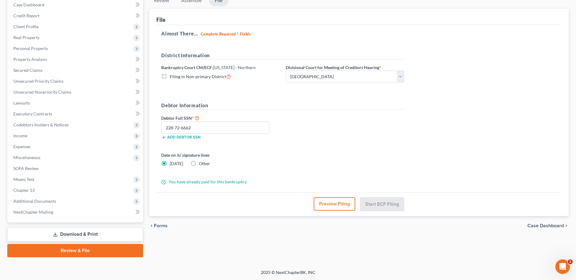
scroll to position [64, 0]
click at [231, 238] on div "Review Assemble File Review This court does not allow electronic filing for cas…" at bounding box center [359, 125] width 426 height 263
click at [39, 201] on span "Additional Documents" at bounding box center [34, 201] width 43 height 5
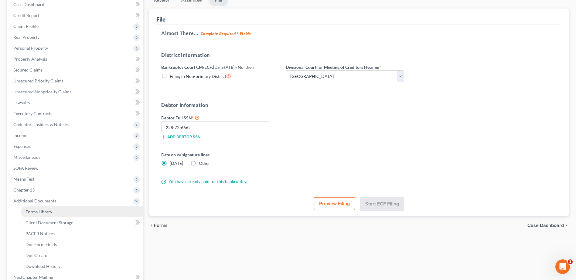
click at [28, 211] on span "Forms Library" at bounding box center [38, 211] width 27 height 5
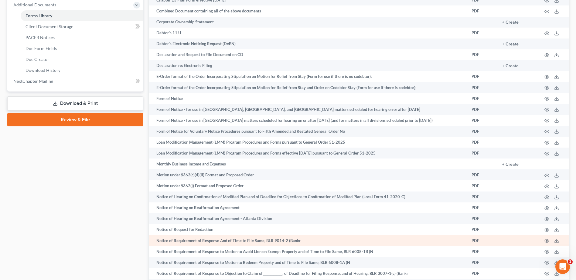
scroll to position [273, 0]
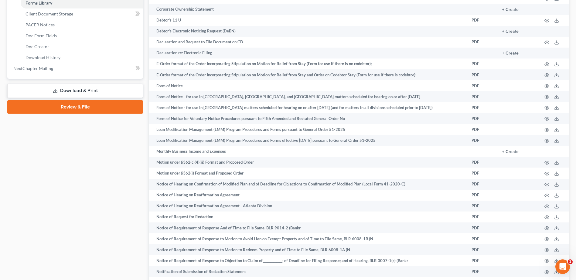
click at [84, 107] on link "Review & File" at bounding box center [75, 106] width 136 height 13
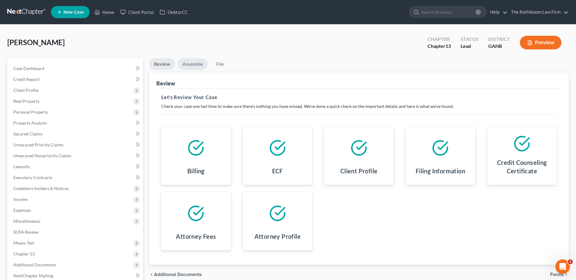
click at [199, 66] on link "Assemble" at bounding box center [193, 64] width 30 height 12
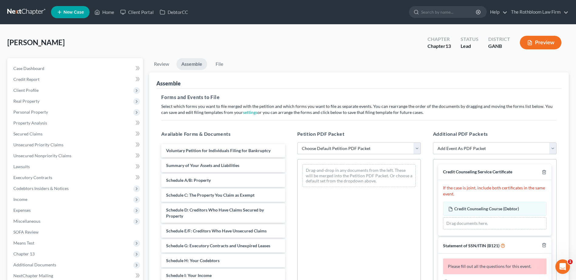
click at [338, 148] on select "Choose Default Petition PDF Packet Complete Bankruptcy Petition (all forms and …" at bounding box center [359, 149] width 124 height 12
click at [297, 143] on select "Choose Default Petition PDF Packet Complete Bankruptcy Petition (all forms and …" at bounding box center [359, 149] width 124 height 12
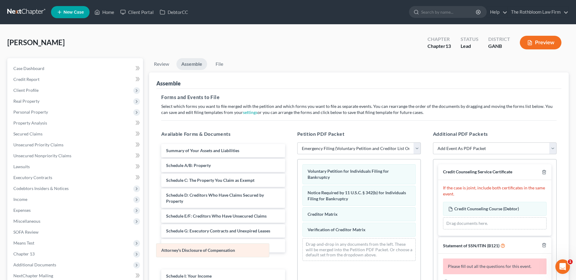
drag, startPoint x: 367, startPoint y: 248, endPoint x: 220, endPoint y: 253, distance: 146.4
click at [297, 253] on div "Attorney's Disclosure of Compensation Voluntary Petition for Individuals Filing…" at bounding box center [358, 213] width 123 height 107
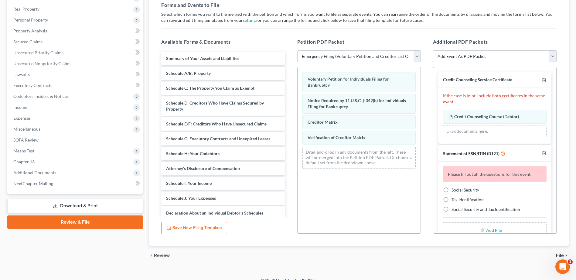
scroll to position [100, 0]
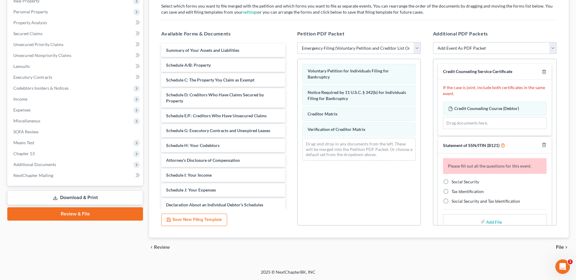
click at [492, 222] on input "file" at bounding box center [493, 221] width 15 height 11
click at [45, 163] on span "Additional Documents" at bounding box center [34, 164] width 43 height 5
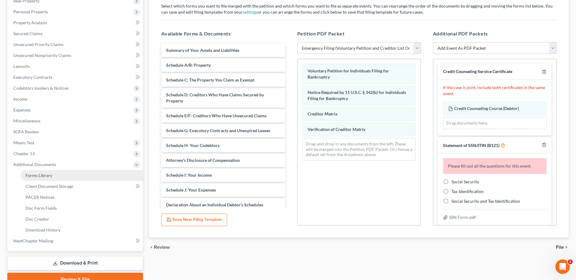
click at [34, 172] on link "Forms Library" at bounding box center [82, 175] width 122 height 11
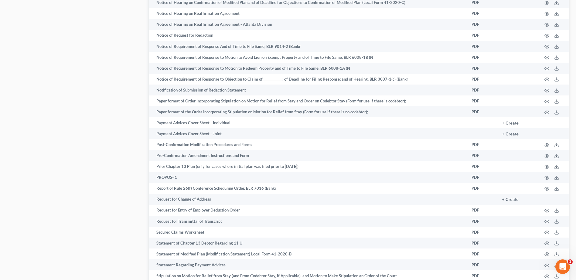
scroll to position [455, 0]
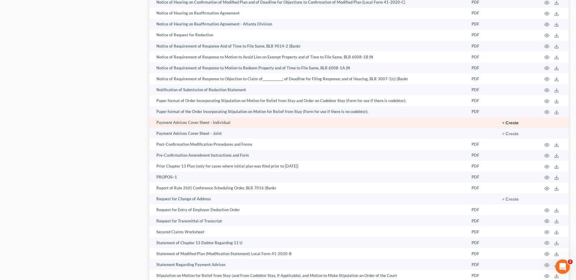
click at [512, 122] on button "+ Create" at bounding box center [510, 123] width 16 height 4
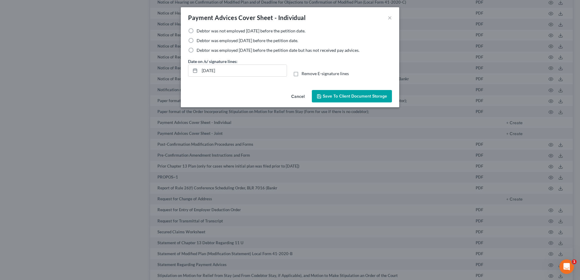
click at [197, 32] on label "Debtor was not employed [DATE] before the petition date." at bounding box center [251, 31] width 109 height 6
click at [199, 32] on input "Debtor was not employed [DATE] before the petition date." at bounding box center [201, 30] width 4 height 4
click at [346, 98] on span "Save to Client Document Storage" at bounding box center [355, 96] width 64 height 5
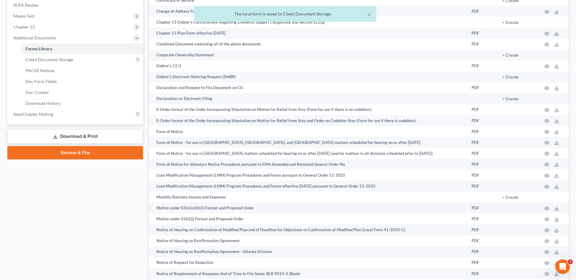
scroll to position [182, 0]
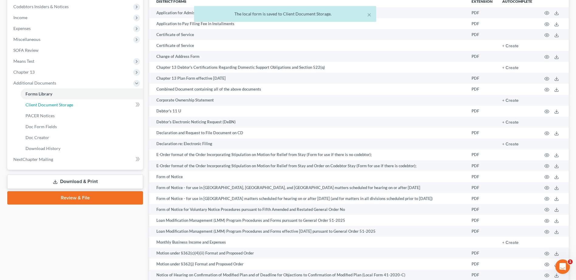
drag, startPoint x: 61, startPoint y: 104, endPoint x: 9, endPoint y: 98, distance: 52.2
click at [61, 104] on span "Client Document Storage" at bounding box center [49, 104] width 48 height 5
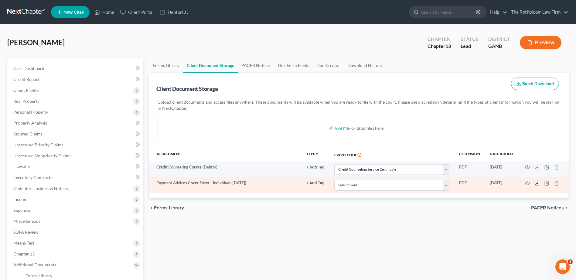
click at [536, 183] on polyline at bounding box center [537, 183] width 2 height 1
click at [555, 184] on icon "button" at bounding box center [556, 183] width 5 height 5
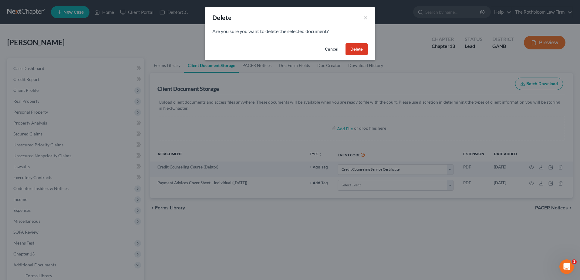
click at [360, 49] on button "Delete" at bounding box center [357, 49] width 22 height 12
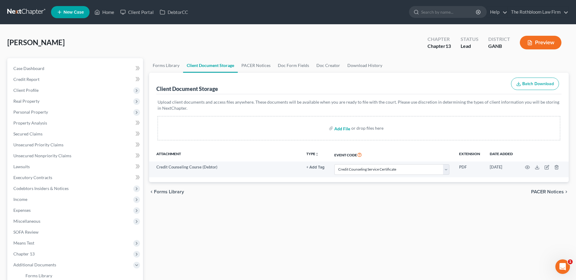
click at [341, 128] on input "file" at bounding box center [341, 128] width 15 height 11
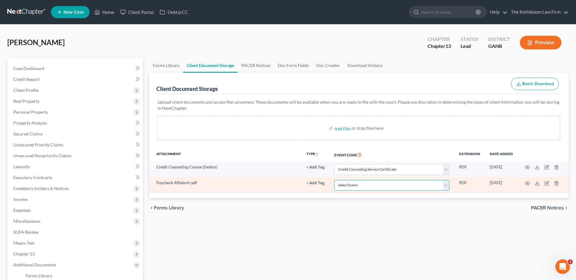
click at [445, 184] on select "Select Event 01 - Chapter 13 Plan - Initial Plan 02-Application to Pay Filing F…" at bounding box center [391, 185] width 115 height 11
click at [334, 180] on select "Select Event 01 - Chapter 13 Plan - Initial Plan 02-Application to Pay Filing F…" at bounding box center [391, 185] width 115 height 11
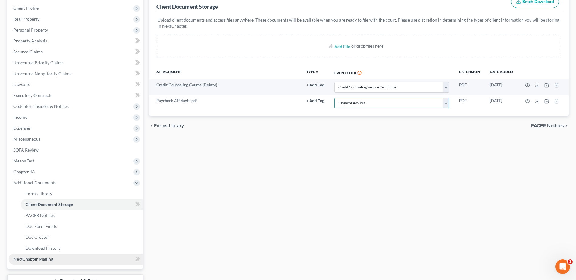
scroll to position [130, 0]
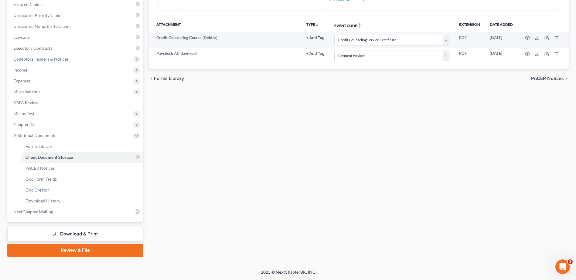
click at [79, 251] on link "Review & File" at bounding box center [75, 250] width 136 height 13
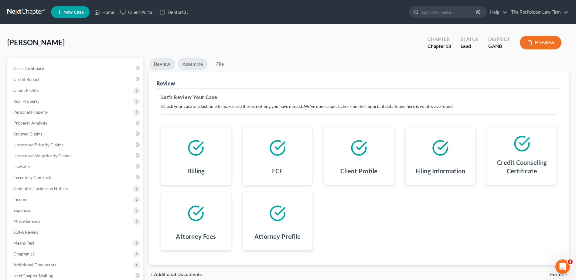
click at [193, 67] on link "Assemble" at bounding box center [193, 64] width 30 height 12
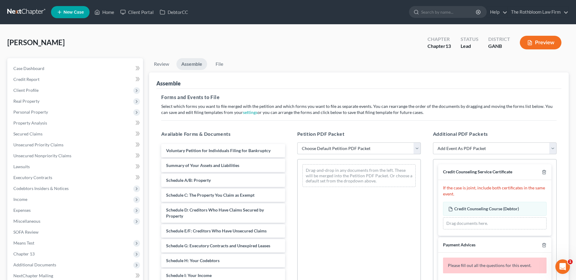
click at [331, 147] on select "Choose Default Petition PDF Packet Complete Bankruptcy Petition (all forms and …" at bounding box center [359, 149] width 124 height 12
click at [297, 143] on select "Choose Default Petition PDF Packet Complete Bankruptcy Petition (all forms and …" at bounding box center [359, 149] width 124 height 12
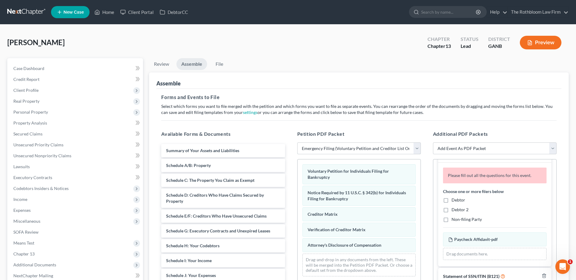
scroll to position [91, 0]
click at [451, 199] on label "Debtor" at bounding box center [458, 199] width 14 height 6
click at [454, 199] on input "Debtor" at bounding box center [456, 198] width 4 height 4
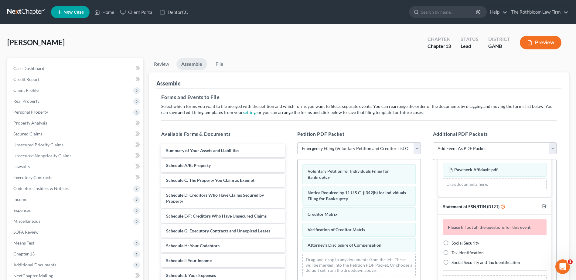
scroll to position [141, 0]
click at [451, 243] on label "Social Security" at bounding box center [465, 242] width 28 height 6
click at [454, 243] on input "Social Security" at bounding box center [456, 241] width 4 height 4
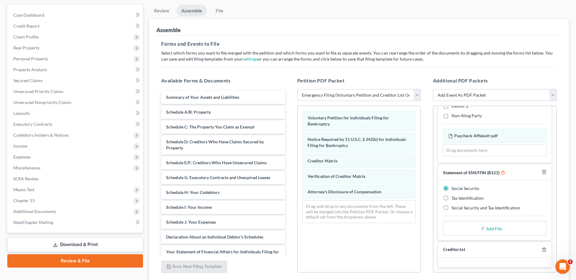
scroll to position [61, 0]
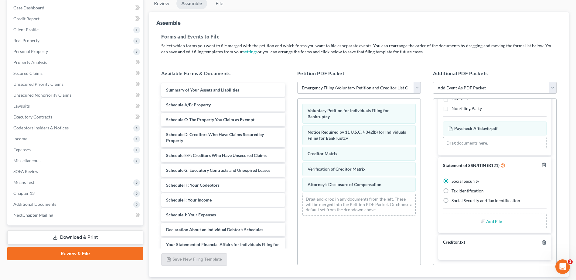
click at [490, 222] on input "file" at bounding box center [493, 221] width 15 height 11
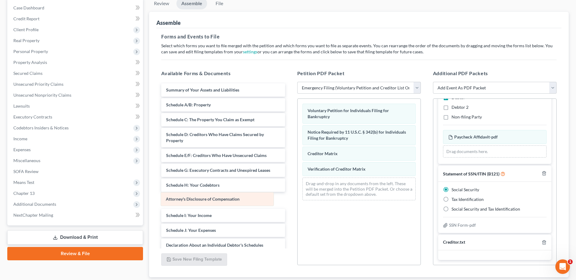
drag, startPoint x: 357, startPoint y: 185, endPoint x: 215, endPoint y: 200, distance: 142.5
click at [297, 200] on div "Attorney's Disclosure of Compensation Voluntary Petition for Individuals Filing…" at bounding box center [358, 152] width 123 height 107
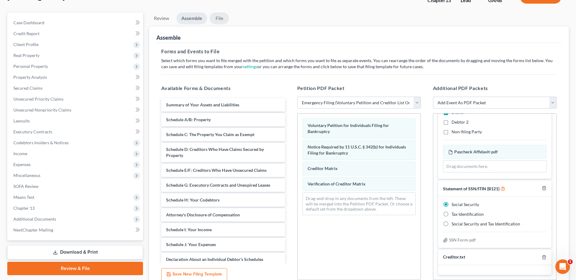
scroll to position [0, 0]
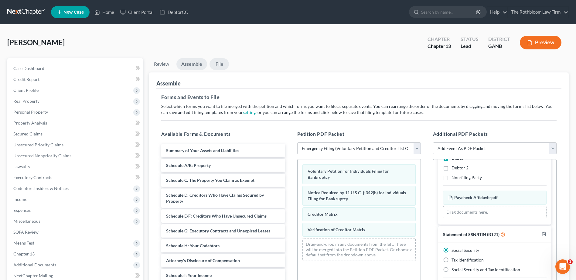
click at [218, 63] on link "File" at bounding box center [218, 64] width 19 height 12
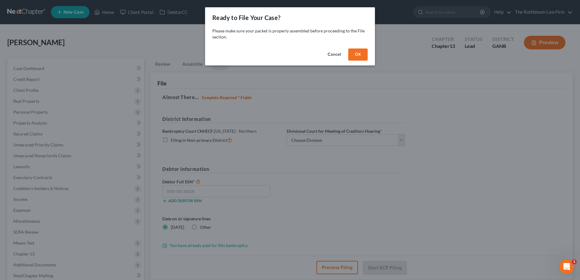
click at [362, 52] on button "OK" at bounding box center [357, 55] width 19 height 12
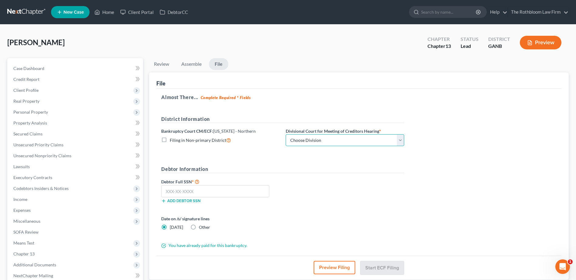
click at [298, 141] on select "Choose Division [GEOGRAPHIC_DATA] [GEOGRAPHIC_DATA] [GEOGRAPHIC_DATA] [GEOGRAPH…" at bounding box center [345, 140] width 118 height 12
click at [286, 134] on select "Choose Division [GEOGRAPHIC_DATA] [GEOGRAPHIC_DATA] [GEOGRAPHIC_DATA] [GEOGRAPH…" at bounding box center [345, 140] width 118 height 12
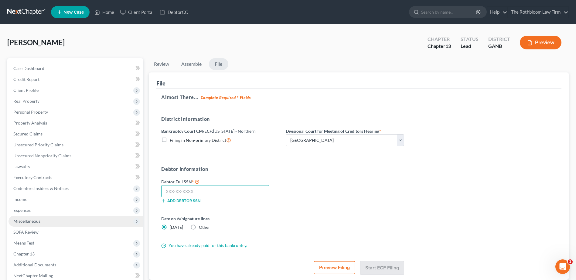
click at [178, 195] on input "text" at bounding box center [215, 191] width 108 height 12
click at [180, 189] on input "text" at bounding box center [215, 191] width 108 height 12
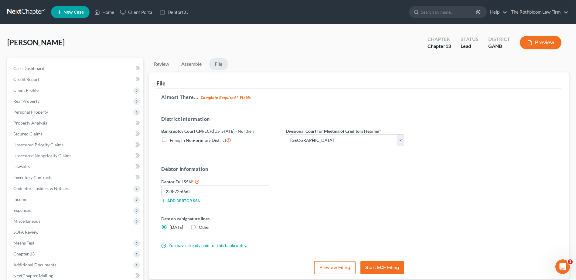
click at [385, 268] on button "Start ECF Filing" at bounding box center [381, 267] width 43 height 13
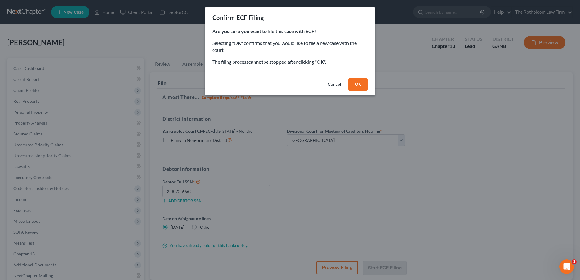
click at [357, 85] on button "OK" at bounding box center [357, 85] width 19 height 12
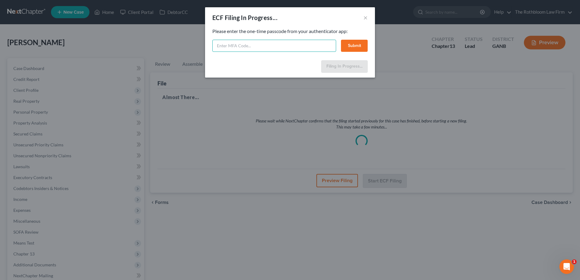
click at [238, 45] on input "text" at bounding box center [274, 46] width 124 height 12
click at [344, 50] on button "Submit" at bounding box center [354, 46] width 27 height 12
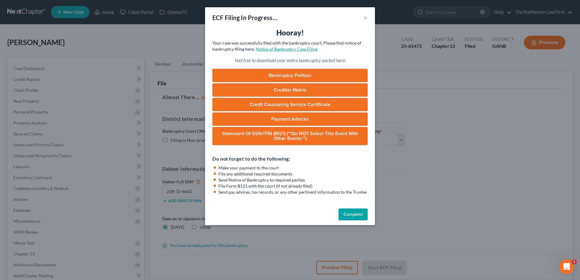
click at [299, 50] on link "Notice of Bankruptcy Case Filing" at bounding box center [287, 48] width 62 height 5
drag, startPoint x: 353, startPoint y: 215, endPoint x: 258, endPoint y: 23, distance: 214.3
click at [353, 215] on button "Complete!" at bounding box center [353, 215] width 29 height 12
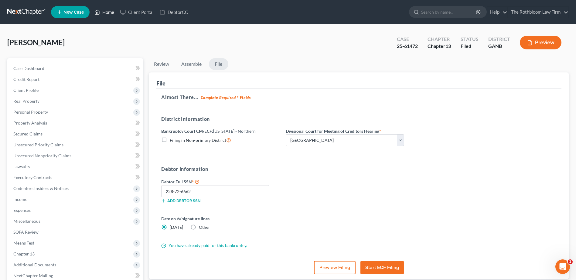
click at [107, 12] on link "Home" at bounding box center [104, 12] width 26 height 11
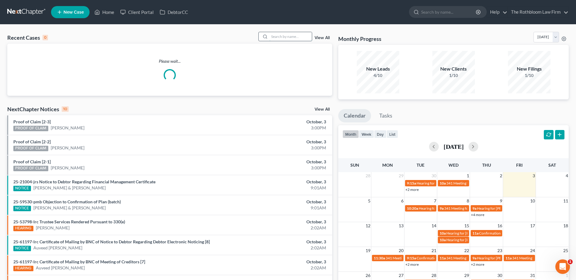
click at [287, 34] on input "search" at bounding box center [290, 36] width 42 height 9
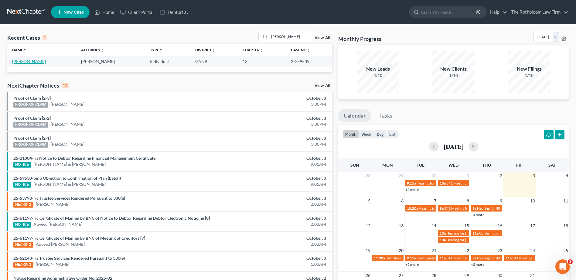
click at [22, 60] on link "[PERSON_NAME]" at bounding box center [29, 61] width 34 height 5
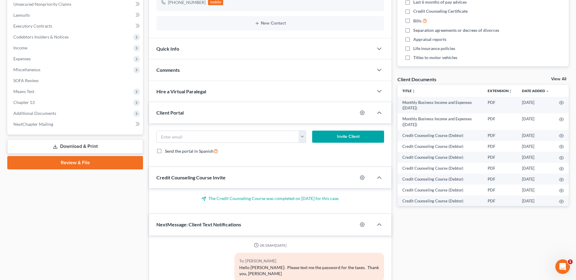
scroll to position [134, 0]
